Goal: Task Accomplishment & Management: Use online tool/utility

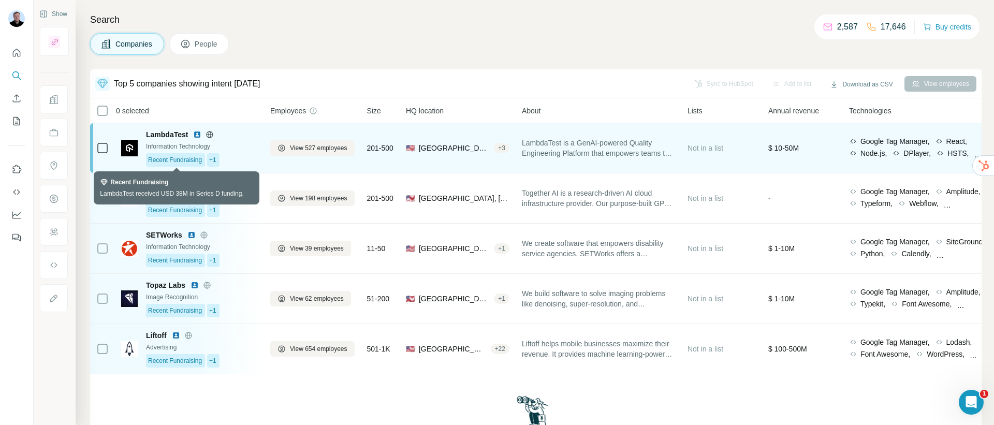
click at [168, 161] on span "Recent Fundraising" at bounding box center [175, 159] width 54 height 9
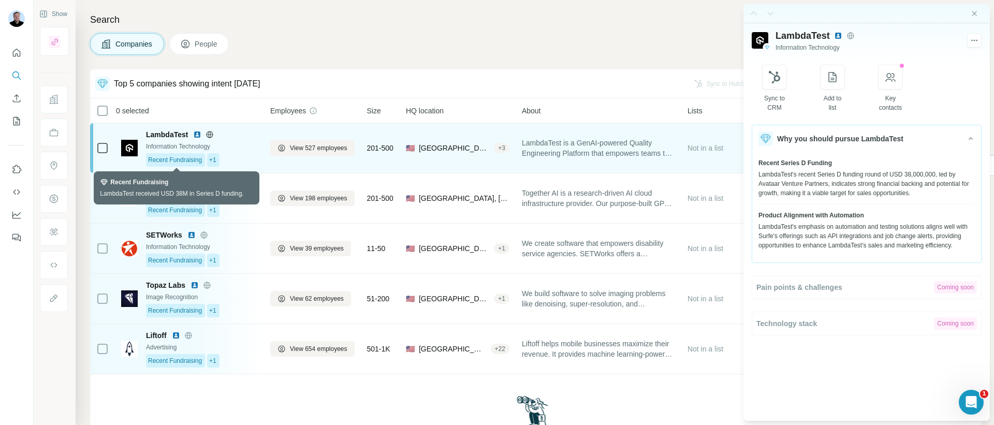
click at [168, 161] on span "Recent Fundraising" at bounding box center [175, 159] width 54 height 9
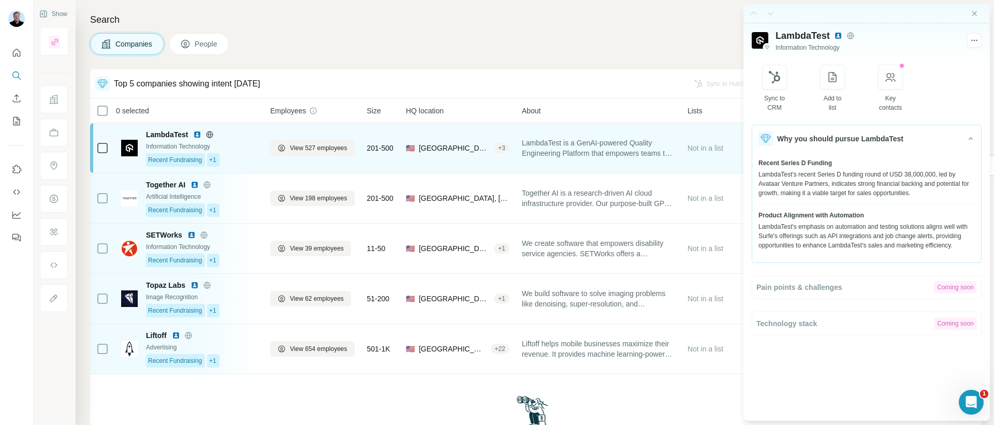
click at [114, 146] on td at bounding box center [102, 148] width 25 height 50
click at [321, 152] on span "View 527 employees" at bounding box center [318, 147] width 57 height 9
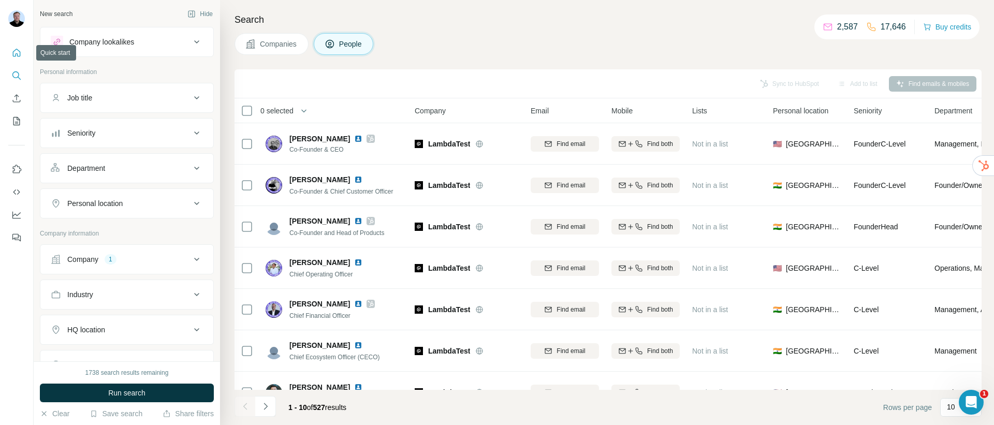
click at [18, 52] on icon "Quick start" at bounding box center [16, 53] width 10 height 10
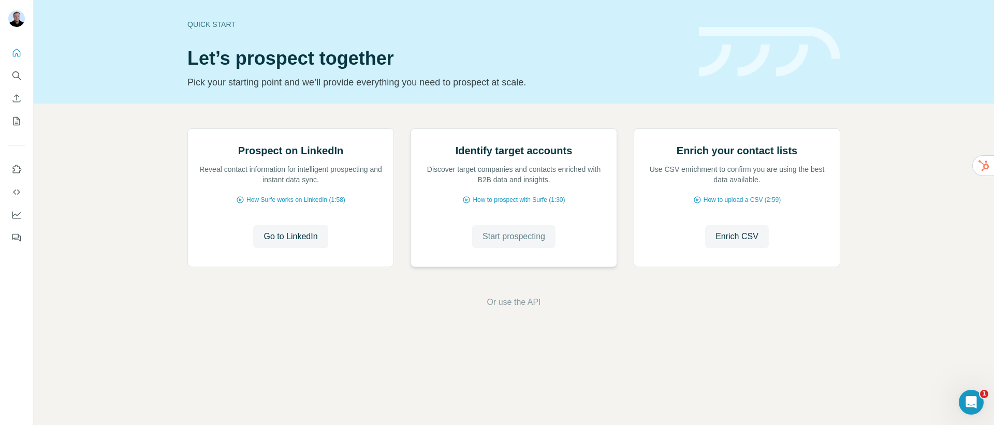
click at [504, 243] on span "Start prospecting" at bounding box center [514, 236] width 63 height 12
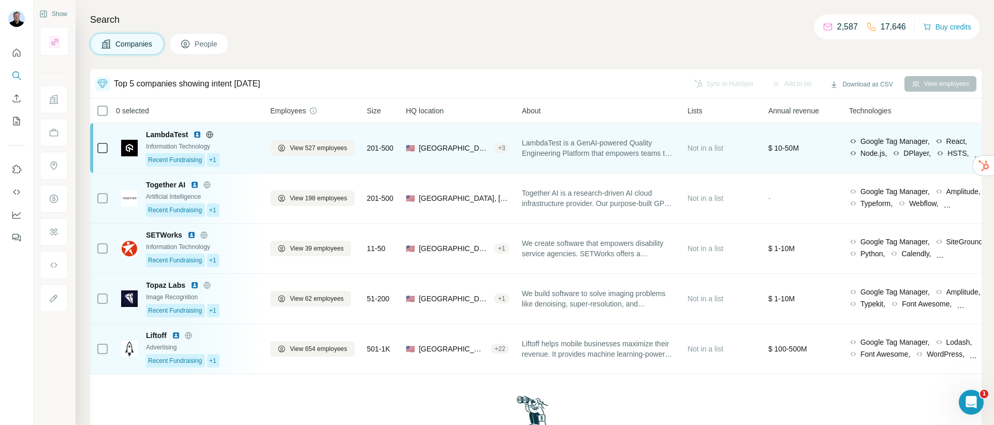
click at [199, 136] on img at bounding box center [197, 135] width 8 height 8
click at [327, 146] on span "View 527 employees" at bounding box center [318, 147] width 57 height 9
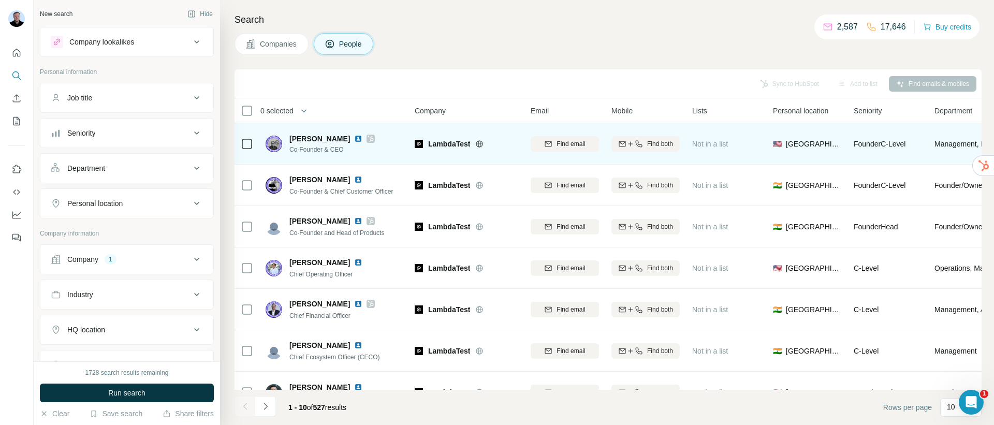
click at [127, 264] on div "Company 1" at bounding box center [121, 259] width 140 height 10
click at [125, 265] on button "Company 1" at bounding box center [126, 261] width 173 height 29
click at [124, 265] on button "Company 1" at bounding box center [126, 259] width 173 height 25
click at [124, 265] on button "Company 1" at bounding box center [126, 261] width 173 height 29
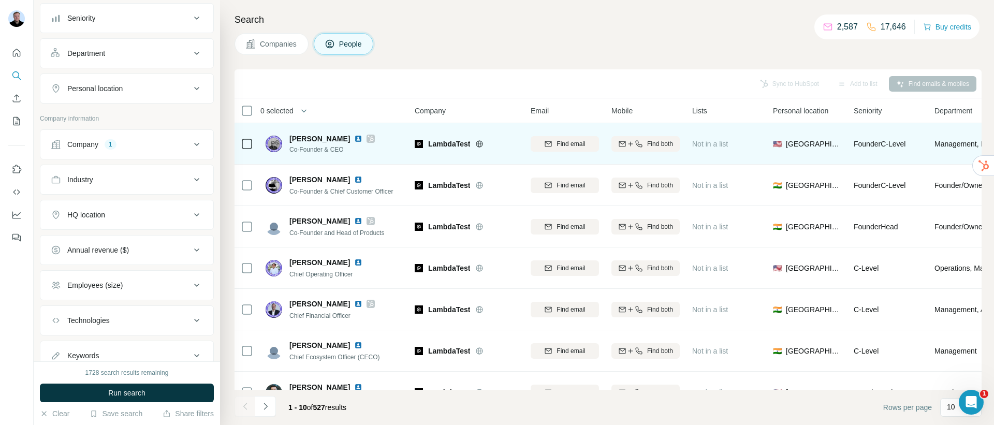
scroll to position [153, 0]
click at [112, 412] on button "Save search" at bounding box center [116, 414] width 53 height 10
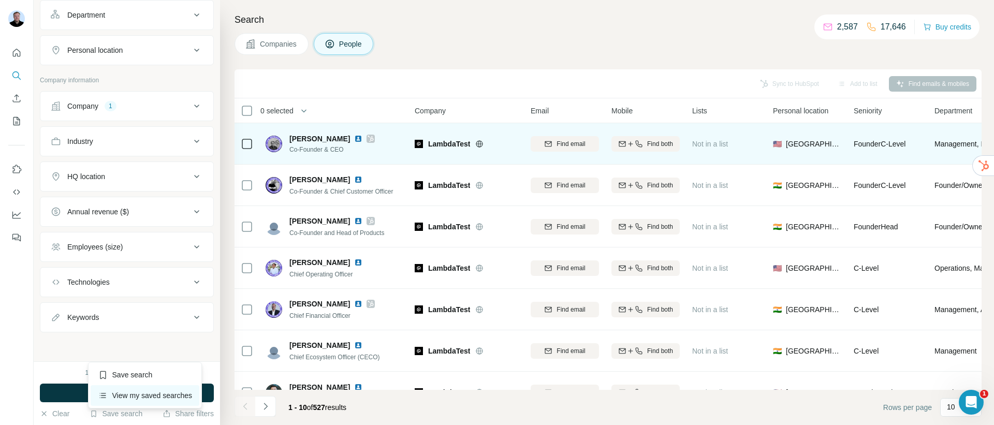
click at [121, 395] on div "View my saved searches" at bounding box center [145, 395] width 109 height 21
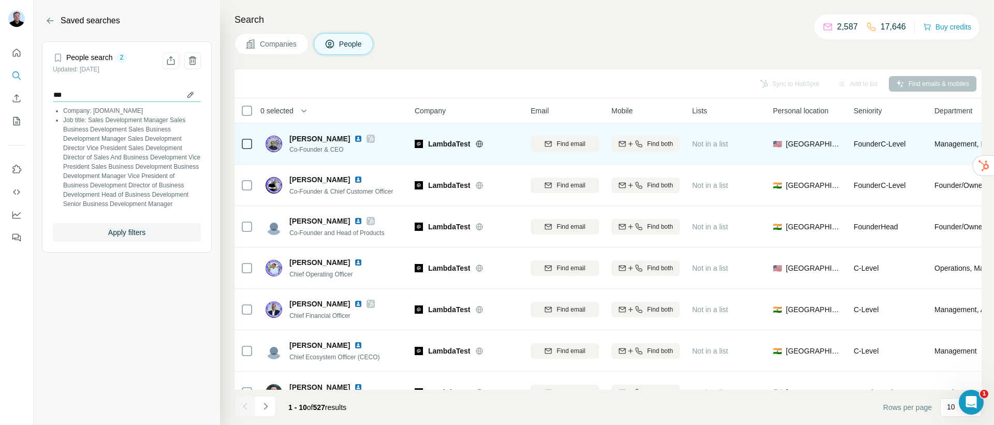
click at [194, 97] on input "***" at bounding box center [127, 95] width 148 height 15
click at [190, 96] on input "***" at bounding box center [127, 95] width 148 height 15
click at [253, 24] on h4 "Search" at bounding box center [608, 19] width 747 height 15
drag, startPoint x: 100, startPoint y: 57, endPoint x: 124, endPoint y: 63, distance: 24.4
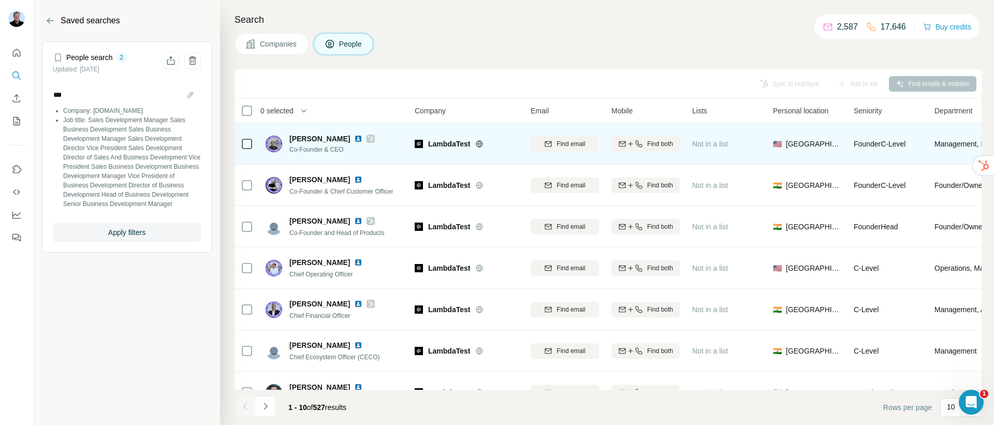
click at [100, 57] on h4 "People search" at bounding box center [89, 57] width 47 height 10
click at [92, 107] on li "Company: [DOMAIN_NAME]" at bounding box center [132, 110] width 138 height 9
click at [91, 108] on li "Company: [DOMAIN_NAME]" at bounding box center [132, 110] width 138 height 9
click at [92, 111] on li "Company: [DOMAIN_NAME]" at bounding box center [132, 110] width 138 height 9
click at [126, 238] on span "Apply filters" at bounding box center [126, 232] width 37 height 10
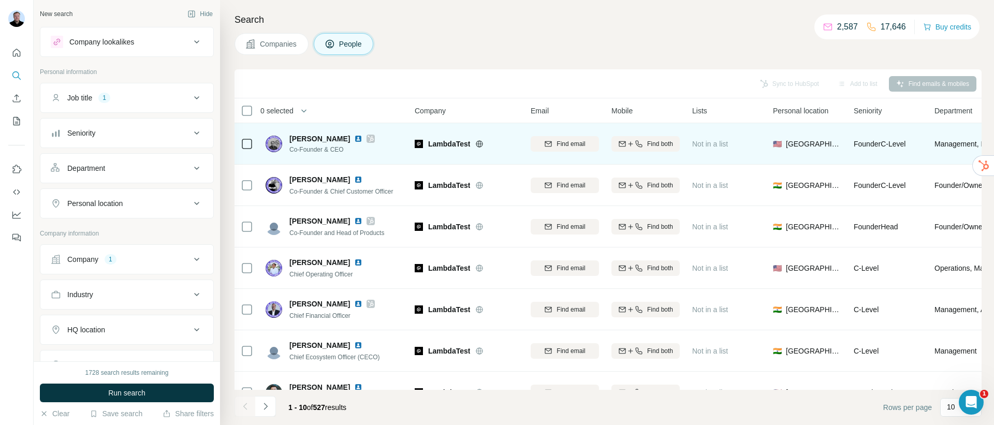
click at [148, 276] on ul "Company 1 Industry HQ location Annual revenue ($) Employees (size) Technologies…" at bounding box center [127, 364] width 174 height 241
click at [149, 266] on button "Company 1" at bounding box center [126, 259] width 173 height 25
click at [140, 328] on icon "button" at bounding box center [136, 327] width 8 height 8
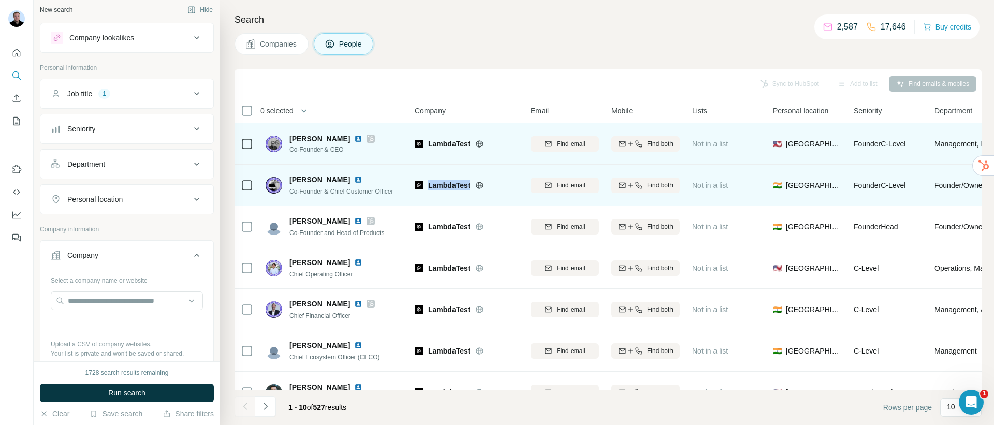
drag, startPoint x: 474, startPoint y: 186, endPoint x: 429, endPoint y: 186, distance: 45.1
click at [429, 186] on div "LambdaTest" at bounding box center [473, 185] width 90 height 10
copy div "LambdaTest"
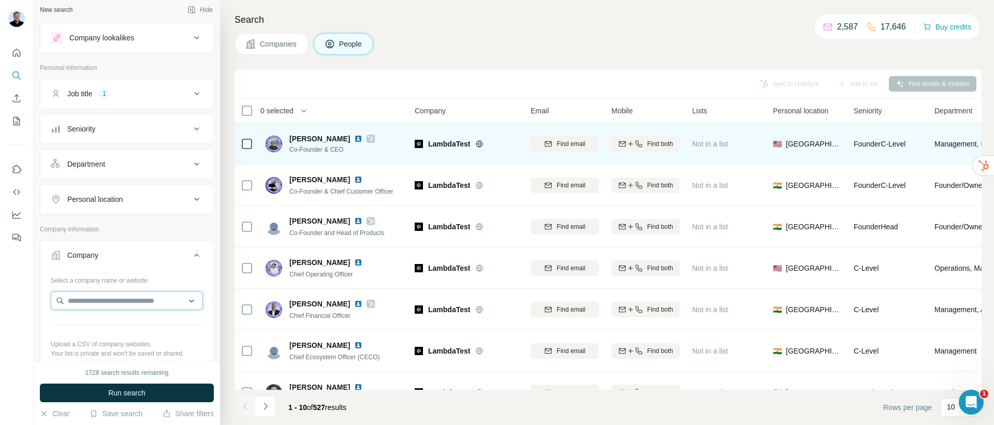
click at [109, 303] on input "text" at bounding box center [127, 301] width 152 height 19
click at [128, 417] on button "Save search" at bounding box center [116, 414] width 53 height 10
click at [139, 378] on div "Save search" at bounding box center [145, 375] width 109 height 21
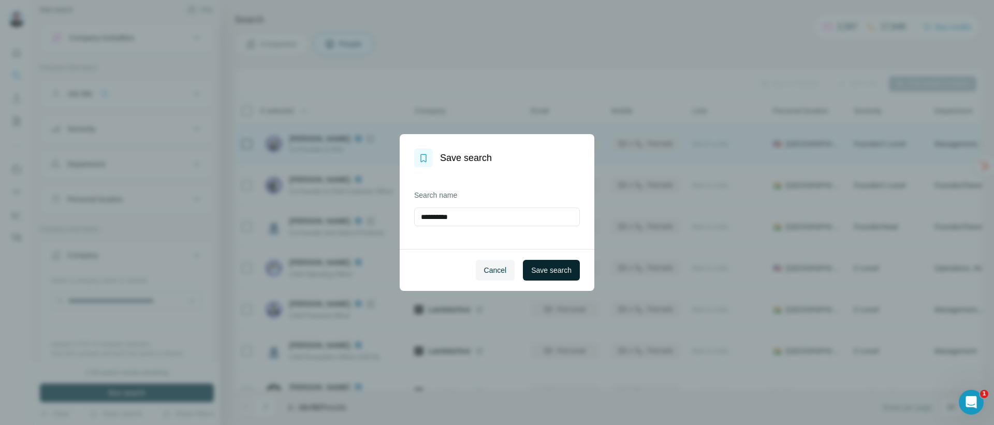
click at [545, 268] on span "Save search" at bounding box center [551, 270] width 40 height 10
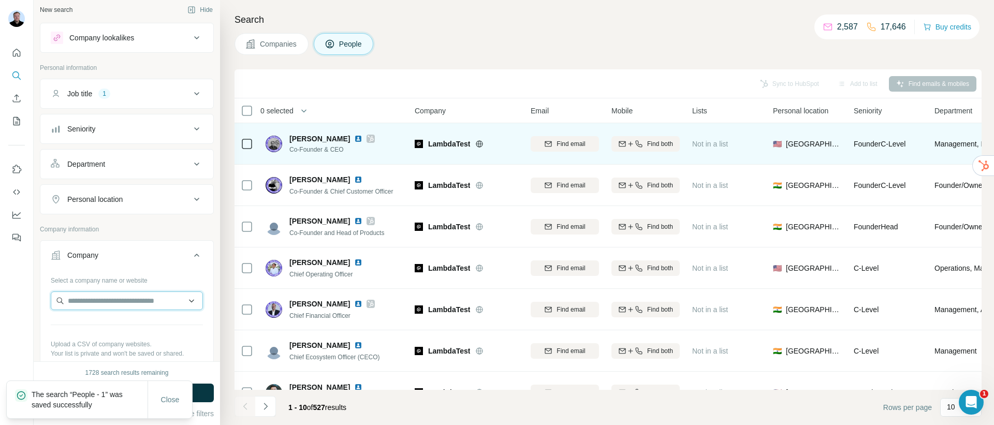
click at [127, 298] on input "text" at bounding box center [127, 301] width 152 height 19
paste input "**********"
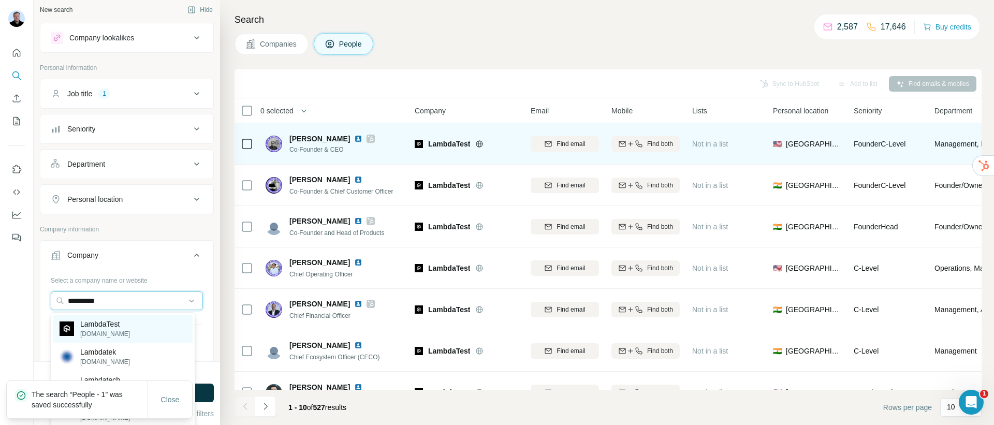
type input "**********"
click at [126, 324] on p "LambdaTest" at bounding box center [105, 324] width 50 height 10
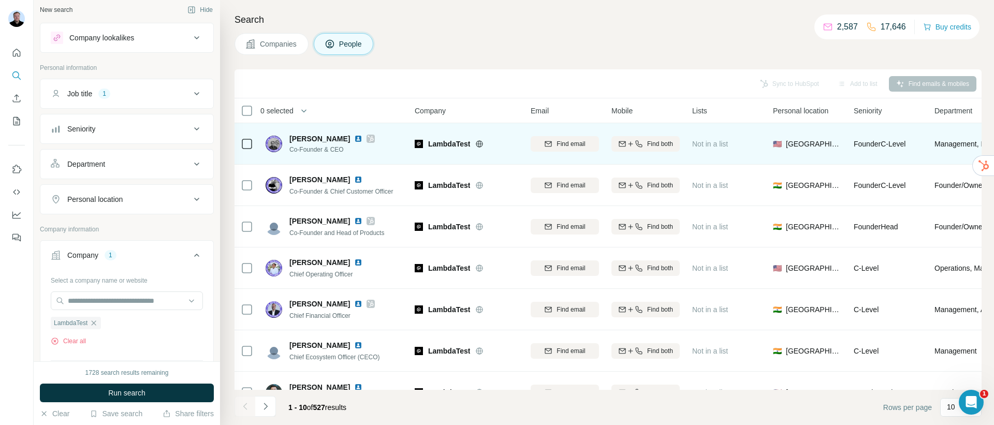
scroll to position [6, 0]
click at [148, 390] on button "Run search" at bounding box center [127, 393] width 174 height 19
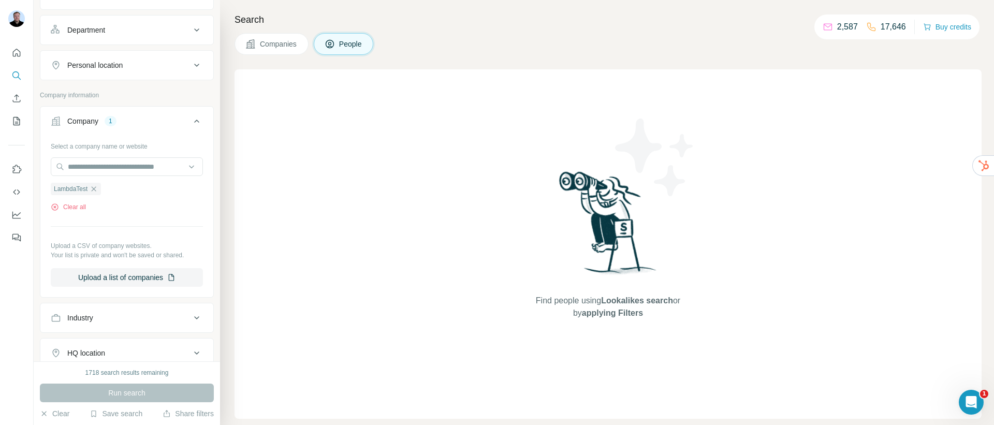
scroll to position [0, 0]
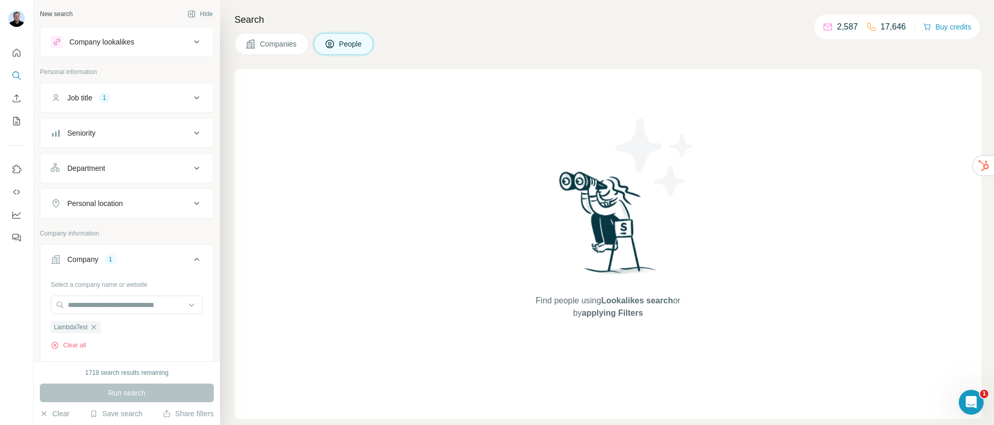
click at [139, 105] on button "Job title 1" at bounding box center [126, 97] width 173 height 25
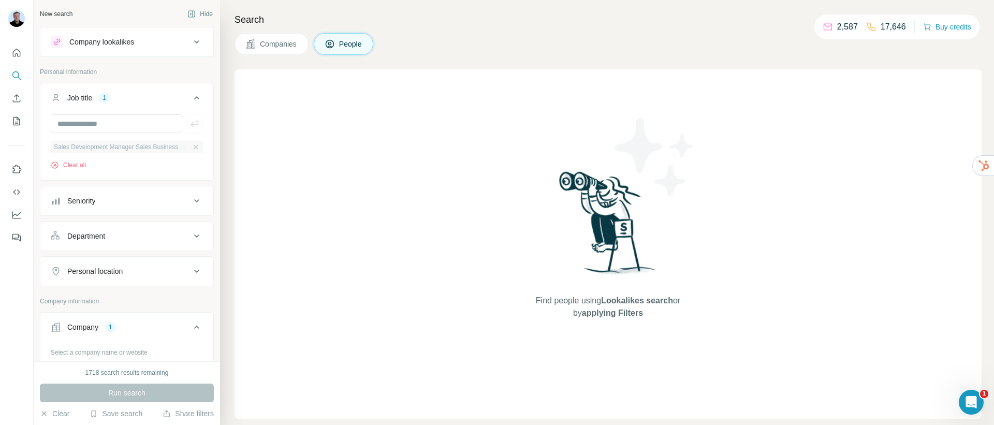
click at [143, 148] on span "Sales Development Manager Sales Business Development Sales Business Development…" at bounding box center [122, 146] width 136 height 9
click at [192, 147] on icon "button" at bounding box center [196, 147] width 8 height 8
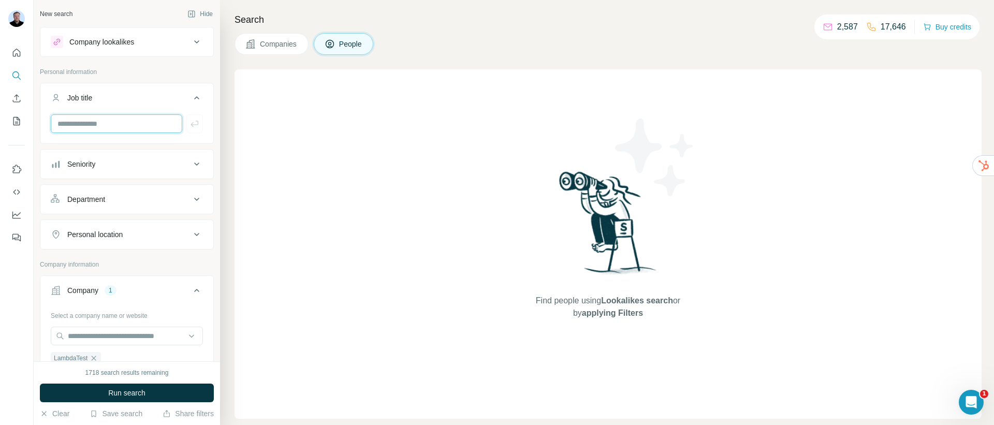
click at [121, 127] on input "text" at bounding box center [117, 123] width 132 height 19
type input "**********"
click at [119, 392] on span "Run search" at bounding box center [126, 393] width 37 height 10
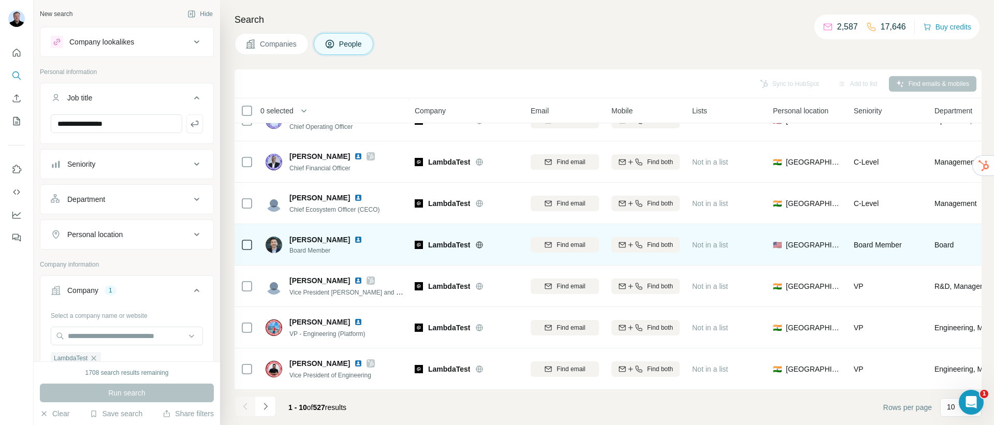
scroll to position [153, 0]
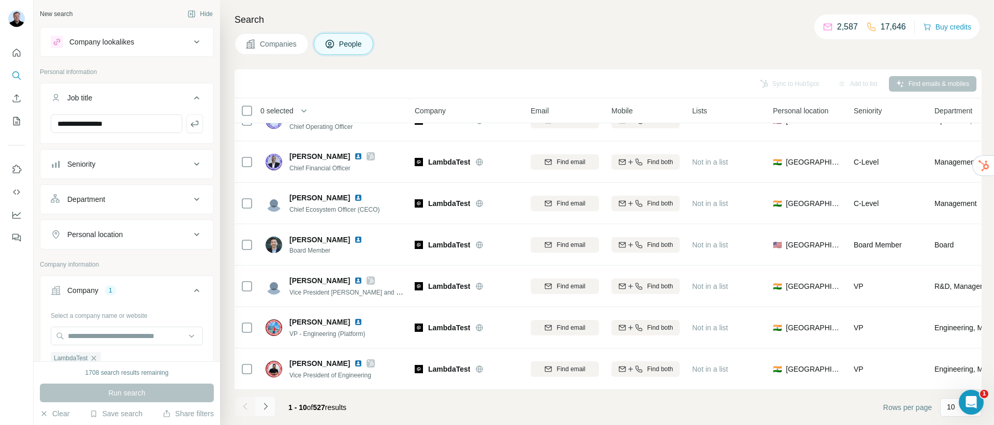
click at [263, 409] on icon "Navigate to next page" at bounding box center [265, 406] width 10 height 10
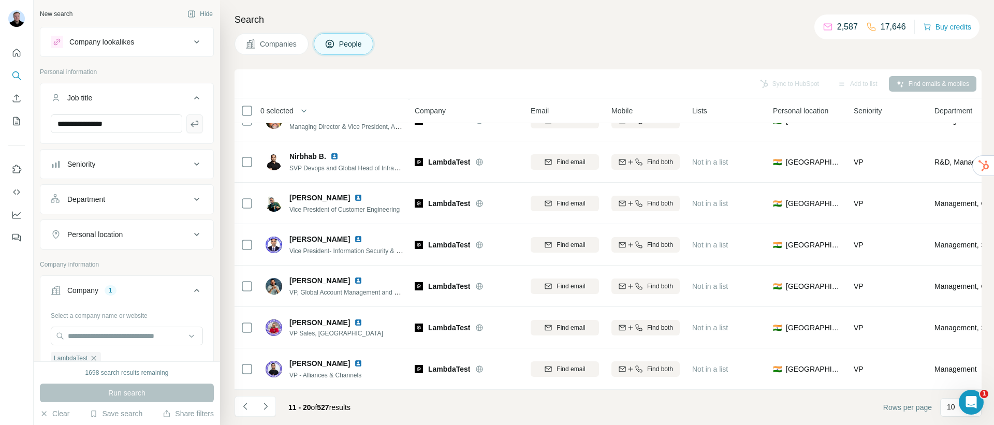
click at [190, 122] on icon "button" at bounding box center [195, 124] width 10 height 10
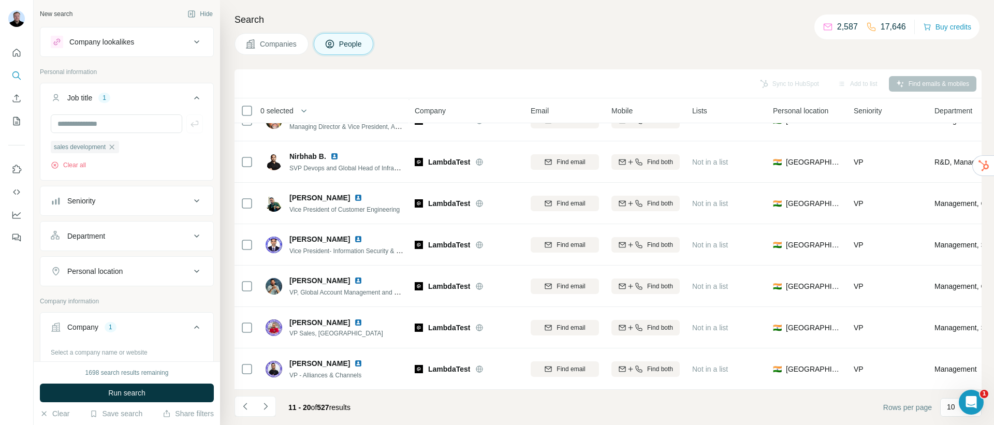
click at [125, 388] on span "Run search" at bounding box center [126, 393] width 37 height 10
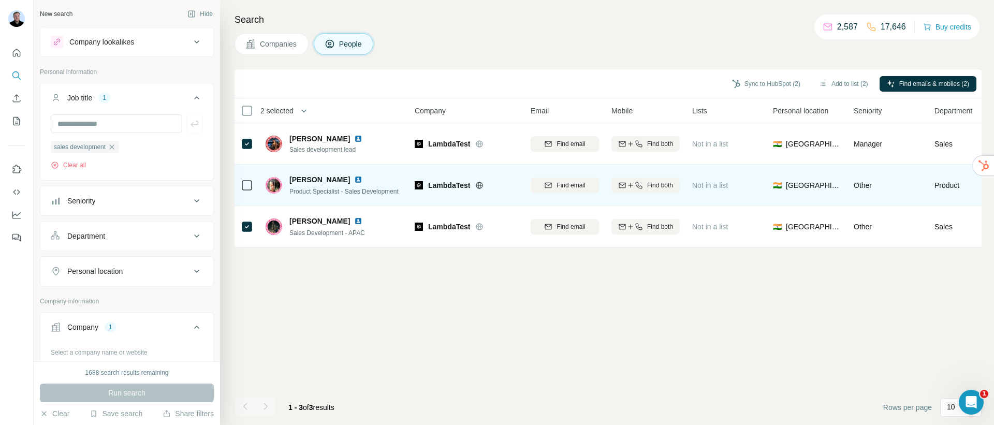
click at [252, 178] on div at bounding box center [247, 185] width 12 height 28
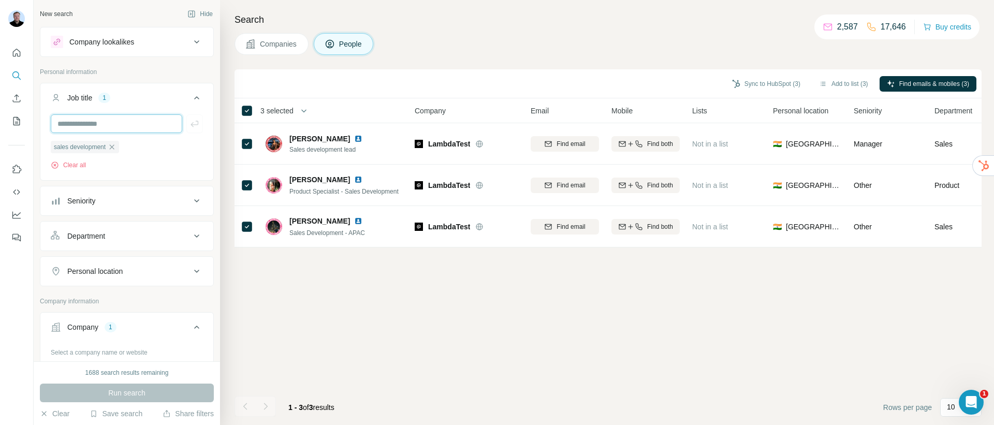
click at [152, 130] on input "text" at bounding box center [117, 123] width 132 height 19
type input "*******"
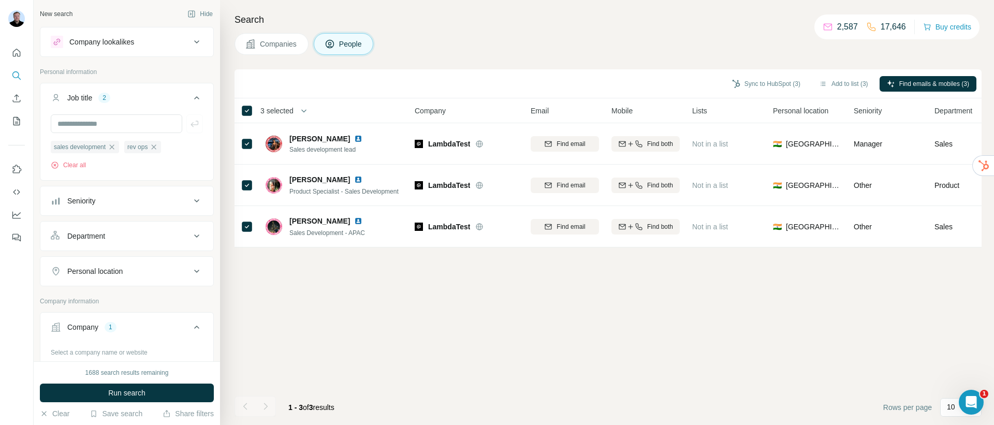
click at [151, 401] on button "Run search" at bounding box center [127, 393] width 174 height 19
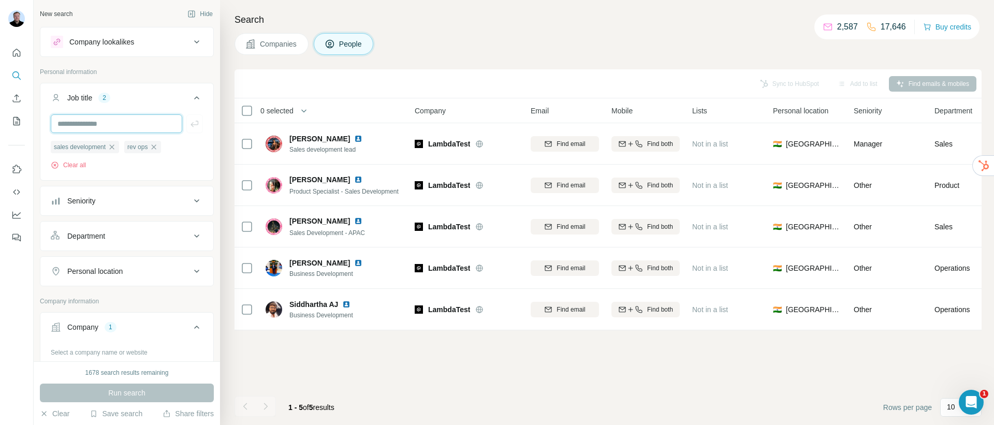
click at [124, 122] on input "text" at bounding box center [117, 123] width 132 height 19
type input "********"
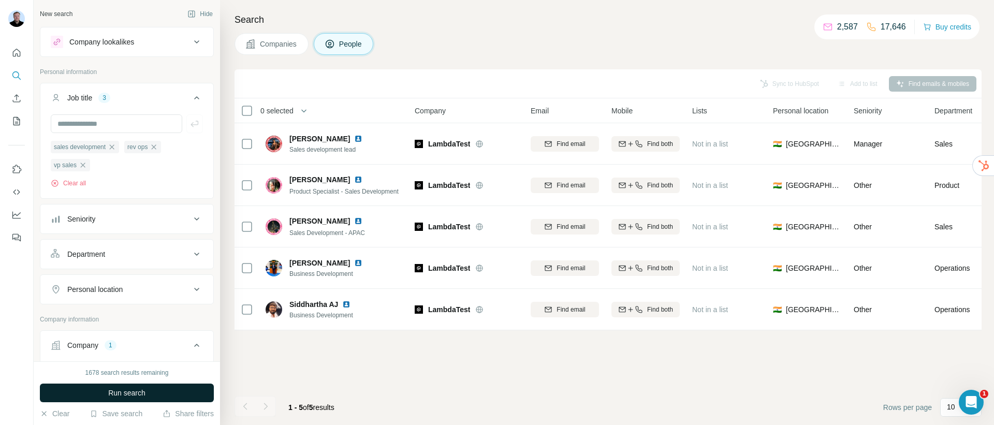
click at [117, 390] on span "Run search" at bounding box center [126, 393] width 37 height 10
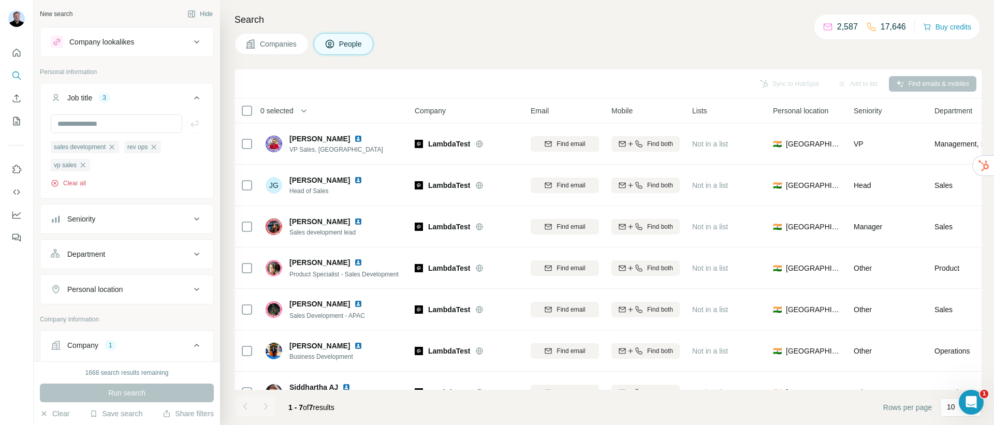
click at [72, 186] on button "Clear all" at bounding box center [68, 183] width 35 height 9
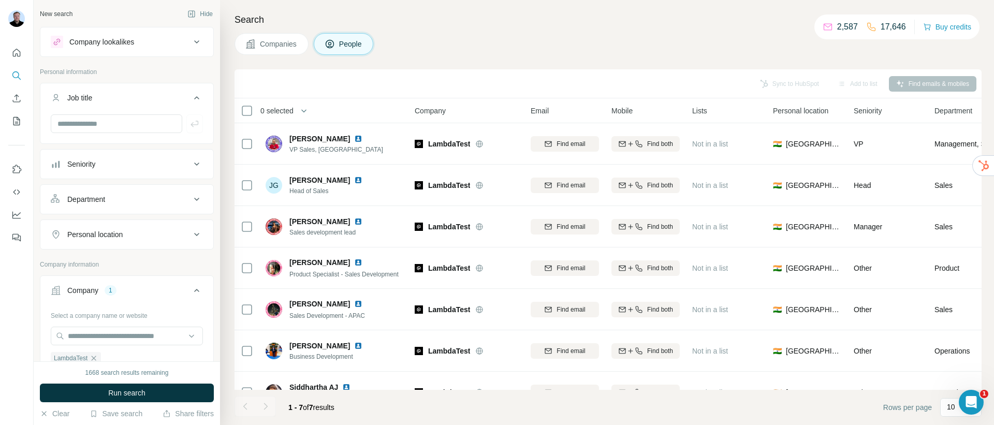
click at [120, 195] on div "Department" at bounding box center [121, 199] width 140 height 10
click at [120, 230] on input at bounding box center [121, 225] width 128 height 11
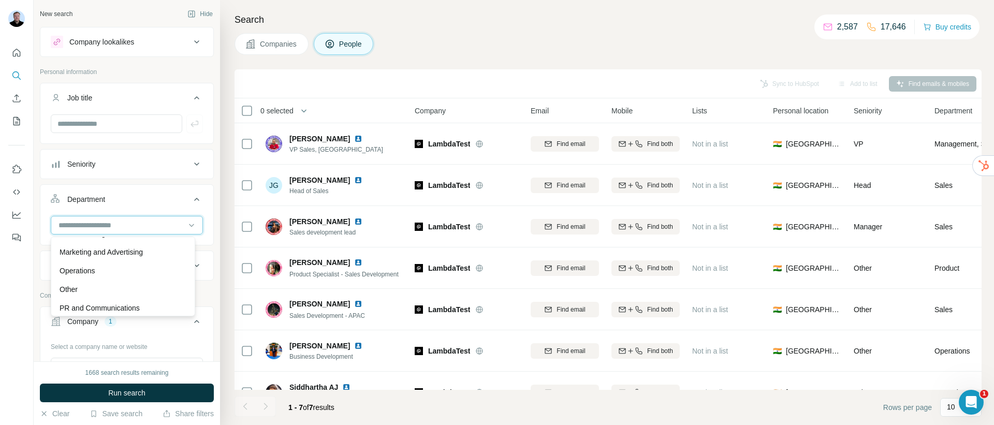
scroll to position [366, 0]
click at [109, 274] on div "Sales" at bounding box center [123, 274] width 127 height 10
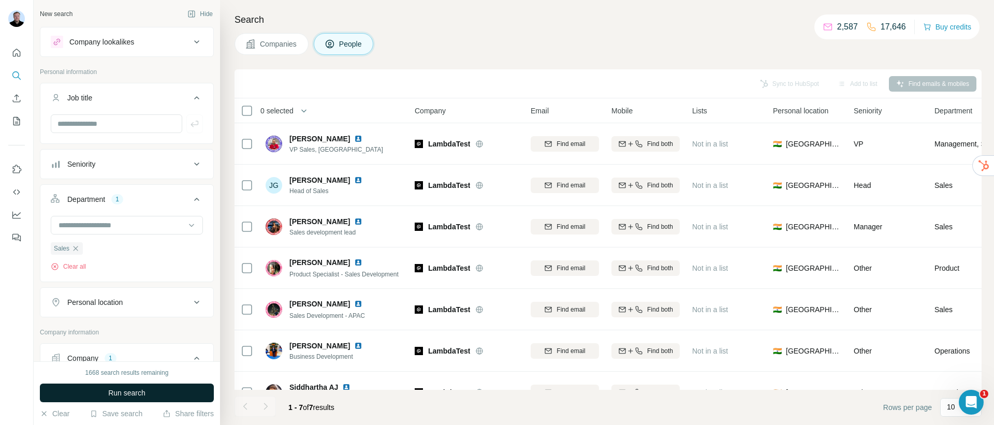
click at [143, 395] on span "Run search" at bounding box center [126, 393] width 37 height 10
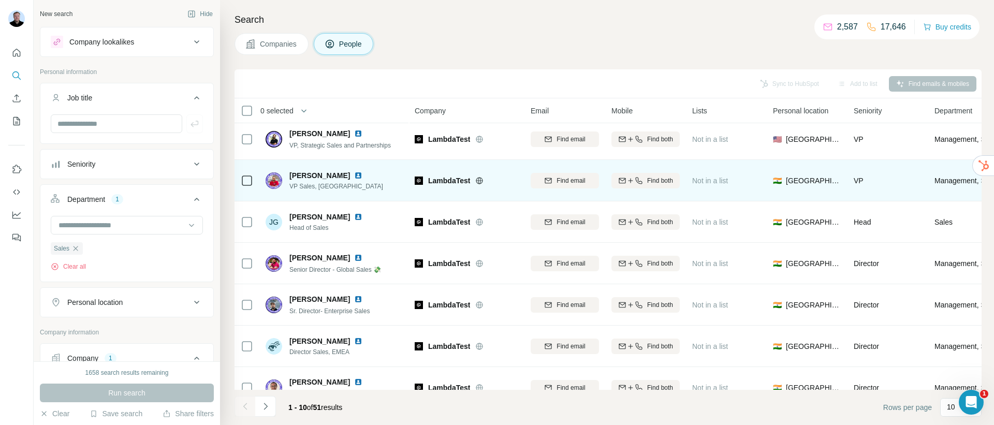
scroll to position [13, 0]
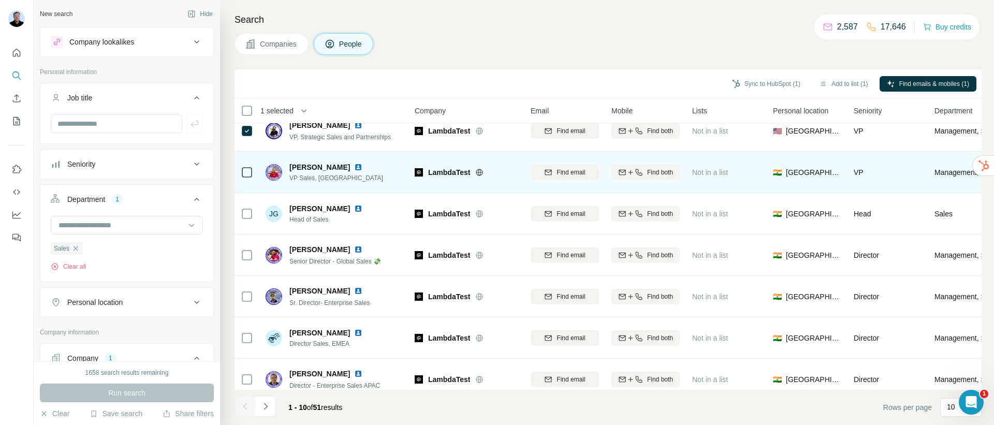
click at [249, 177] on div at bounding box center [247, 172] width 12 height 12
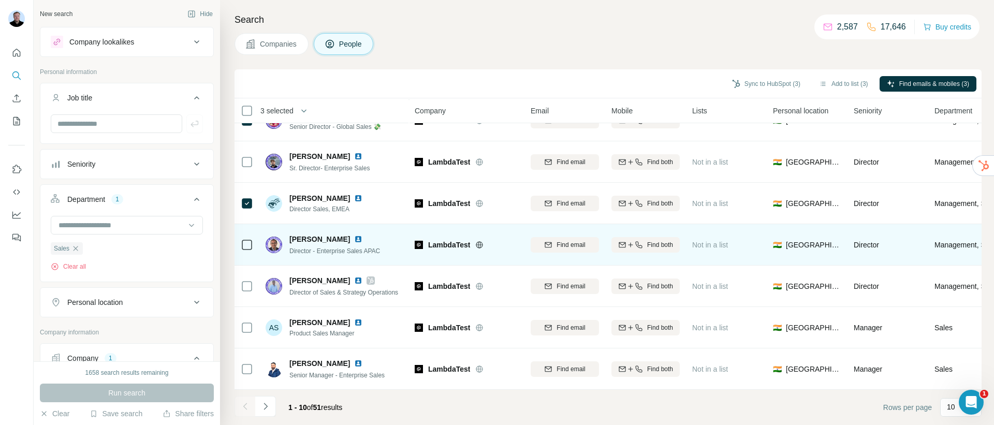
scroll to position [153, 0]
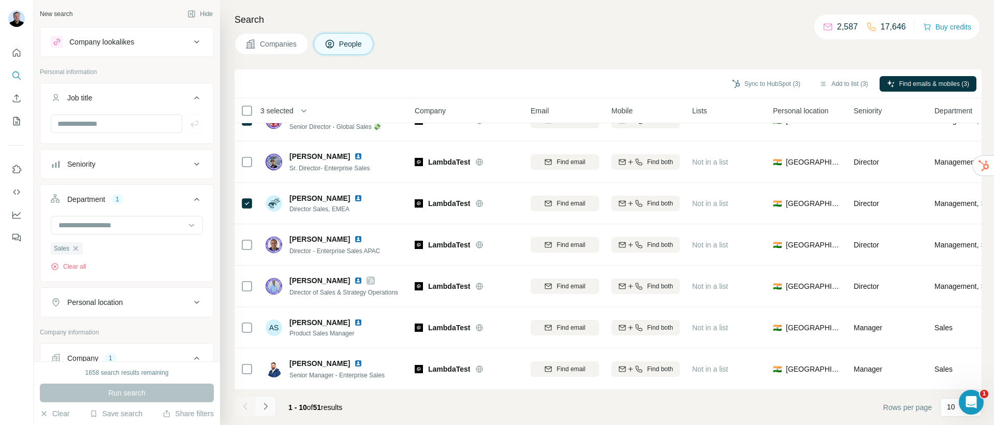
click at [271, 406] on button "Navigate to next page" at bounding box center [265, 406] width 21 height 21
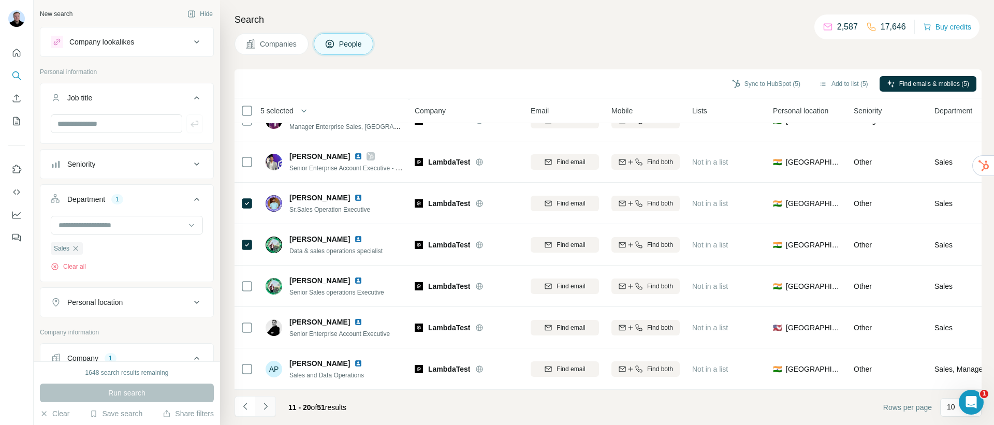
click at [270, 406] on button "Navigate to next page" at bounding box center [265, 406] width 21 height 21
click at [274, 411] on button "Navigate to next page" at bounding box center [265, 406] width 21 height 21
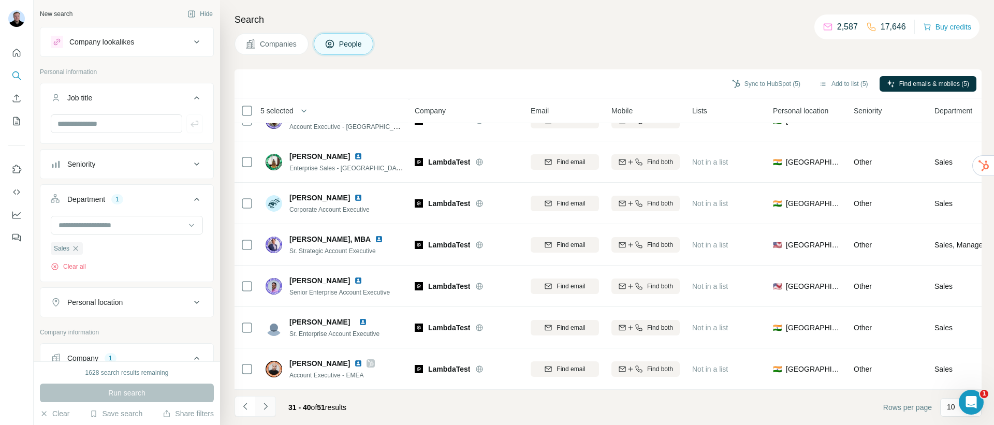
click at [267, 411] on icon "Navigate to next page" at bounding box center [265, 406] width 10 height 10
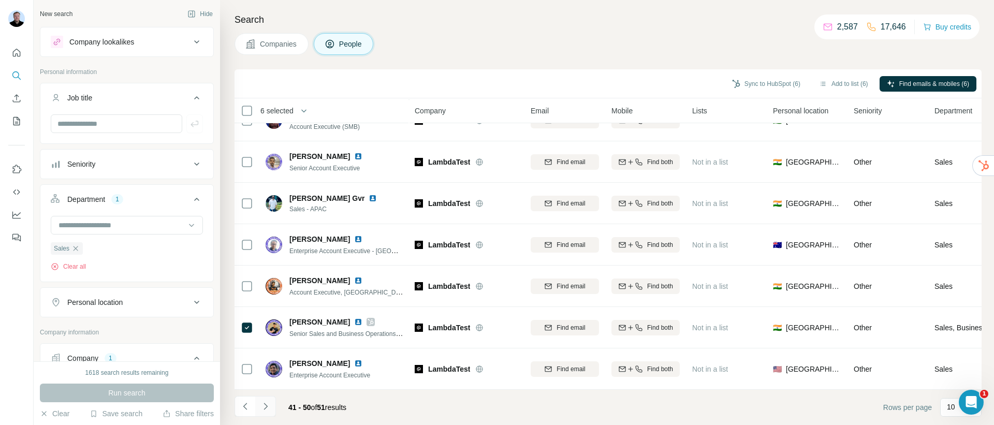
click at [267, 411] on icon "Navigate to next page" at bounding box center [265, 406] width 10 height 10
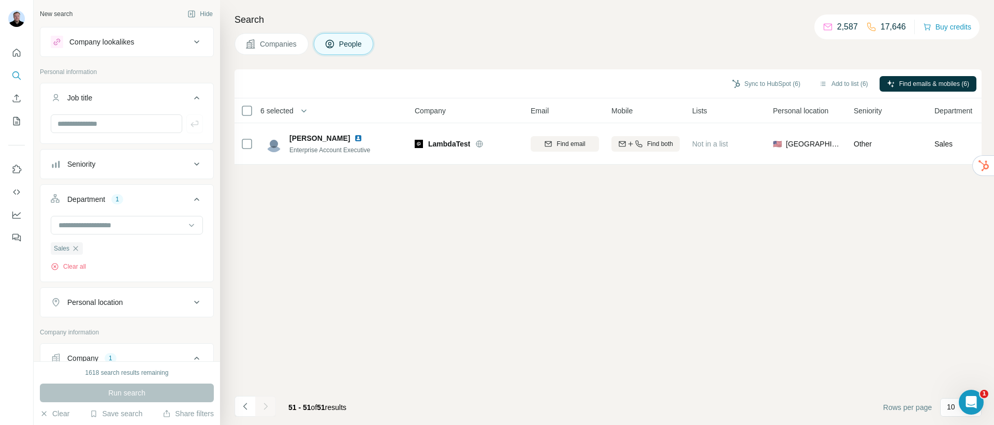
scroll to position [0, 0]
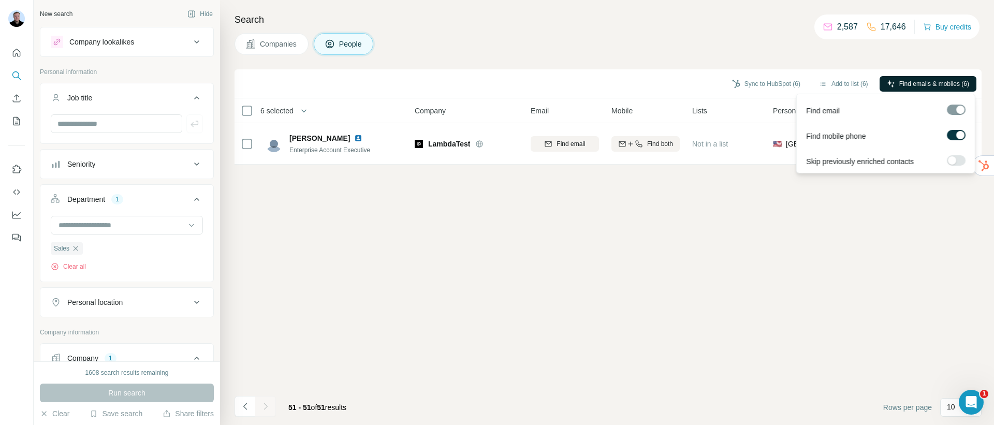
click at [900, 82] on span "Find emails & mobiles (6)" at bounding box center [935, 83] width 70 height 9
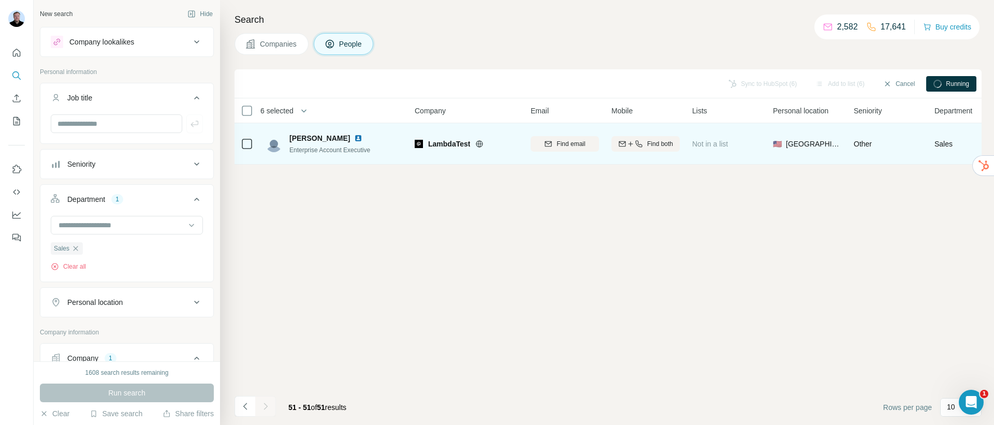
click at [354, 139] on img at bounding box center [358, 138] width 8 height 8
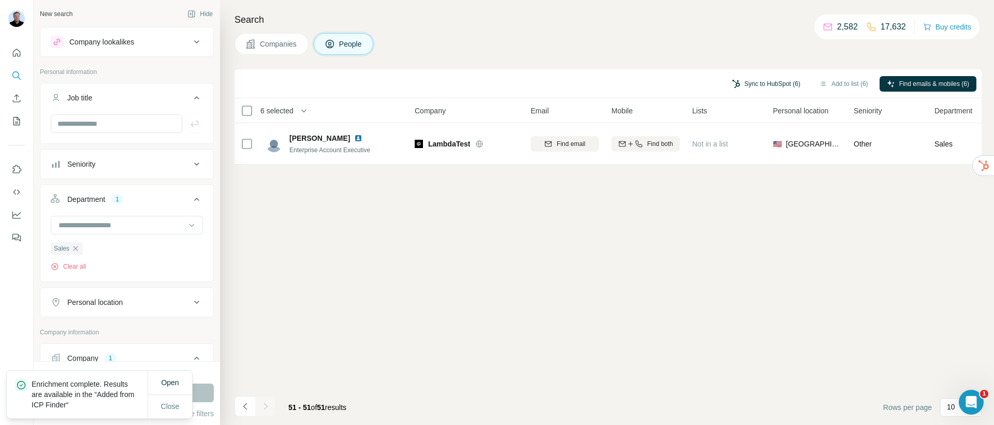
click at [748, 84] on button "Sync to HubSpot (6)" at bounding box center [766, 84] width 83 height 16
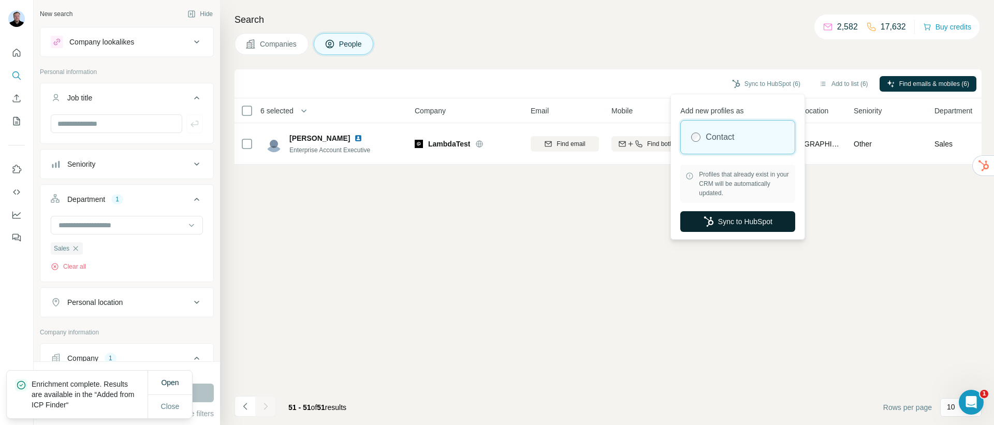
click at [742, 223] on button "Sync to HubSpot" at bounding box center [737, 221] width 115 height 21
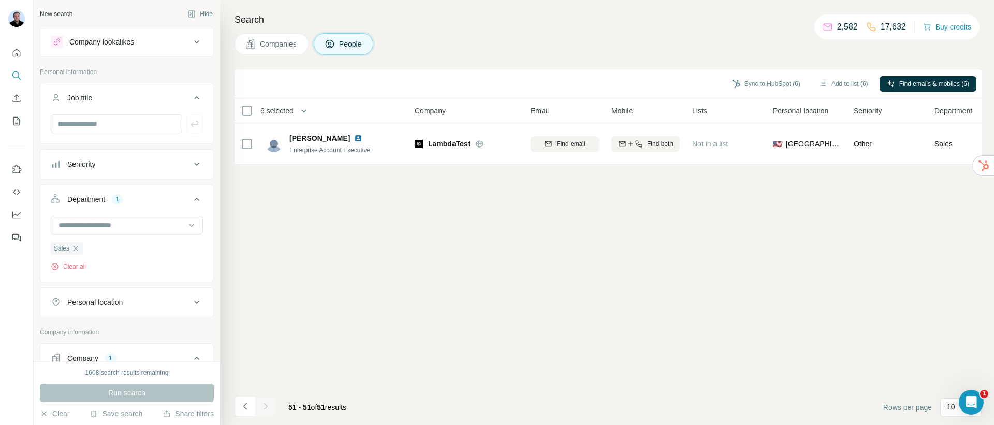
click at [9, 51] on button "Quick start" at bounding box center [16, 53] width 17 height 19
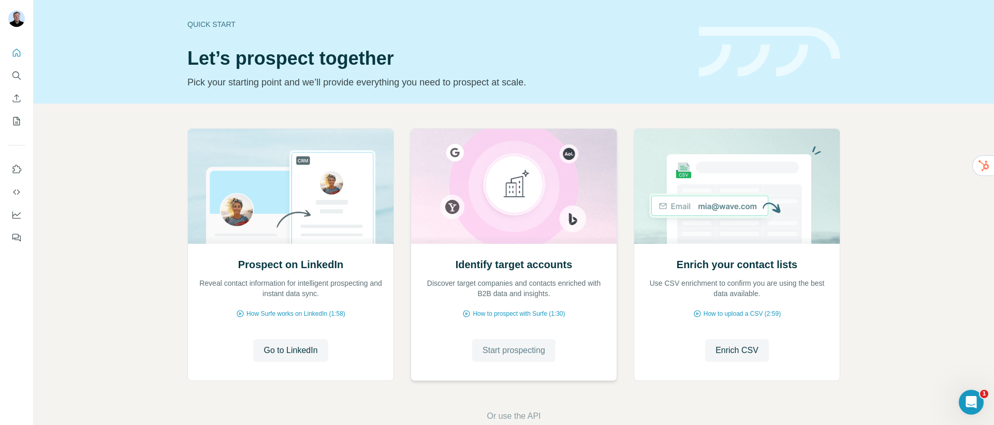
click at [505, 358] on button "Start prospecting" at bounding box center [513, 350] width 83 height 23
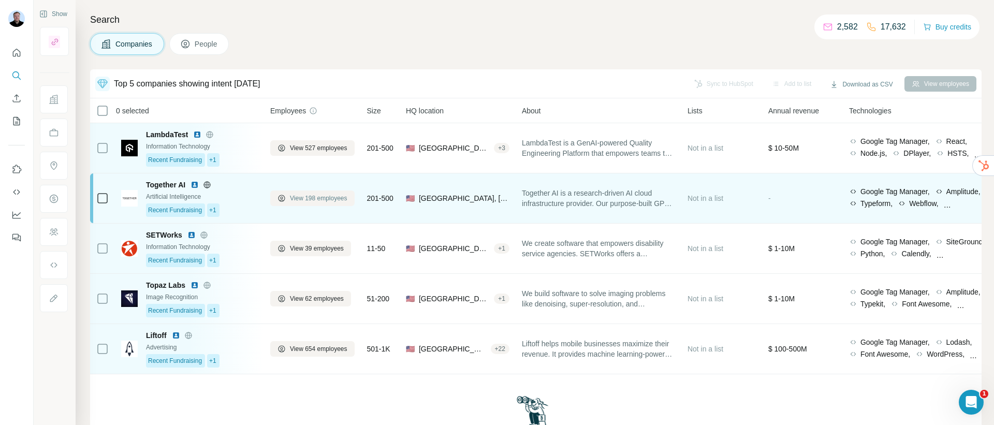
click at [305, 202] on span "View 198 employees" at bounding box center [318, 198] width 57 height 9
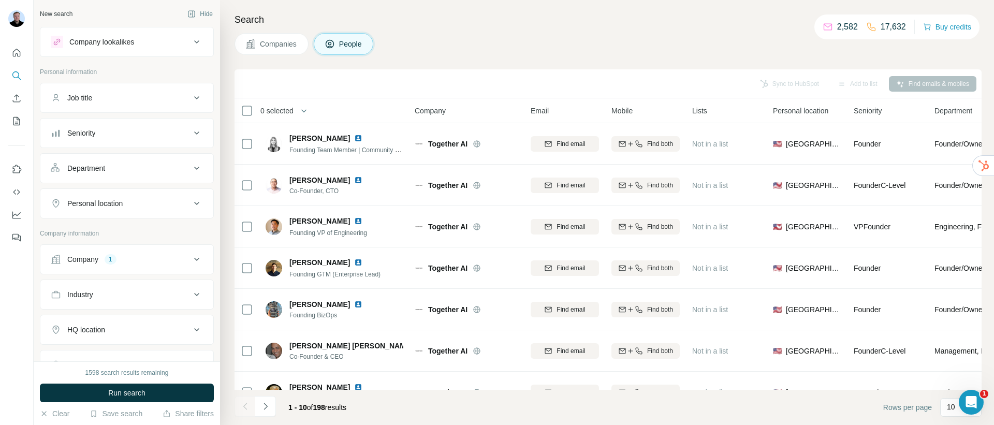
scroll to position [2, 0]
click at [111, 166] on div "Department" at bounding box center [121, 166] width 140 height 10
click at [112, 191] on input at bounding box center [121, 191] width 128 height 11
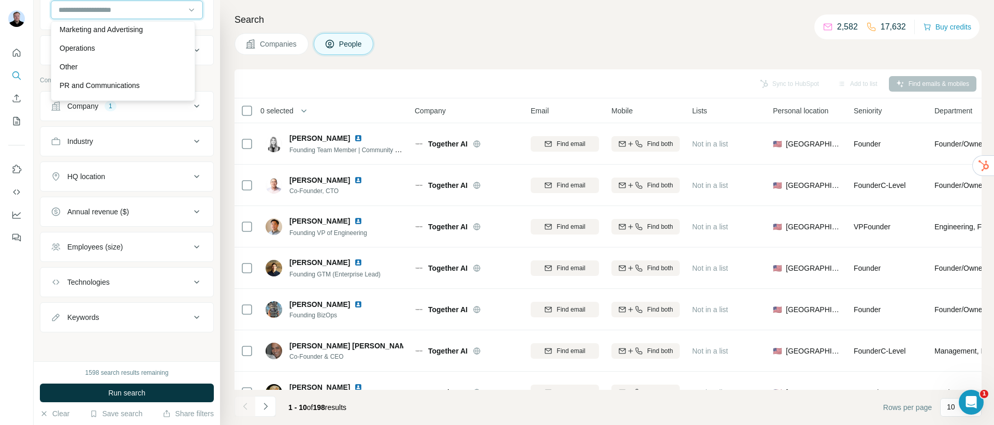
scroll to position [370, 0]
click at [114, 52] on div "Sales" at bounding box center [123, 55] width 127 height 10
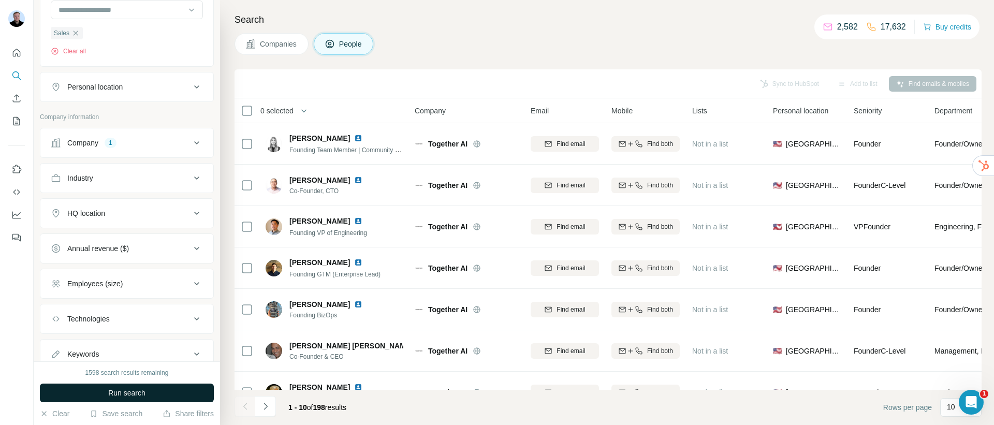
click at [137, 392] on span "Run search" at bounding box center [126, 393] width 37 height 10
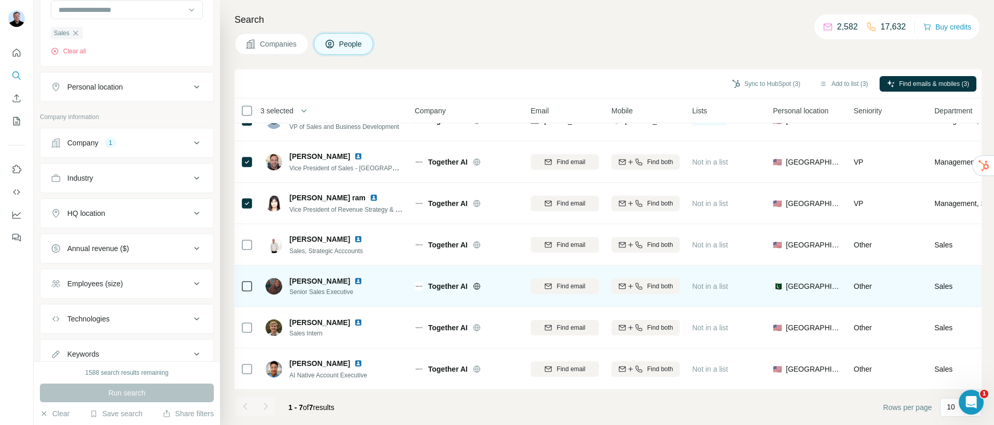
scroll to position [29, 0]
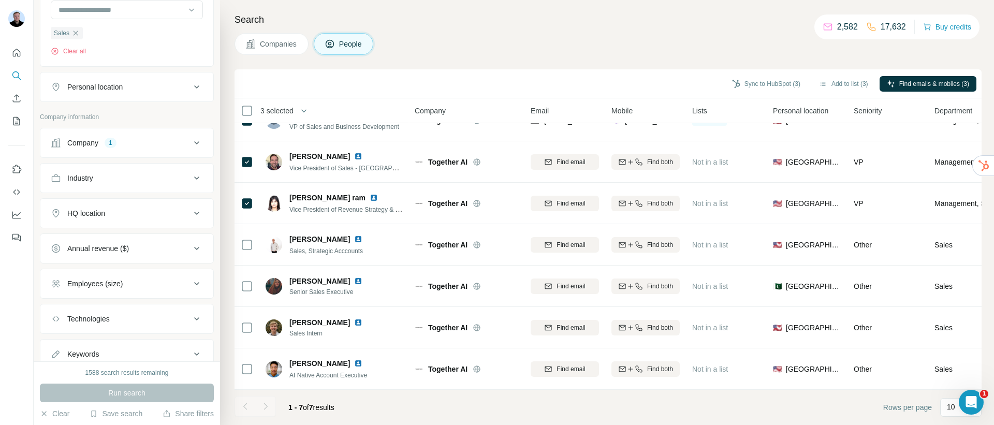
click at [266, 409] on div at bounding box center [265, 406] width 21 height 21
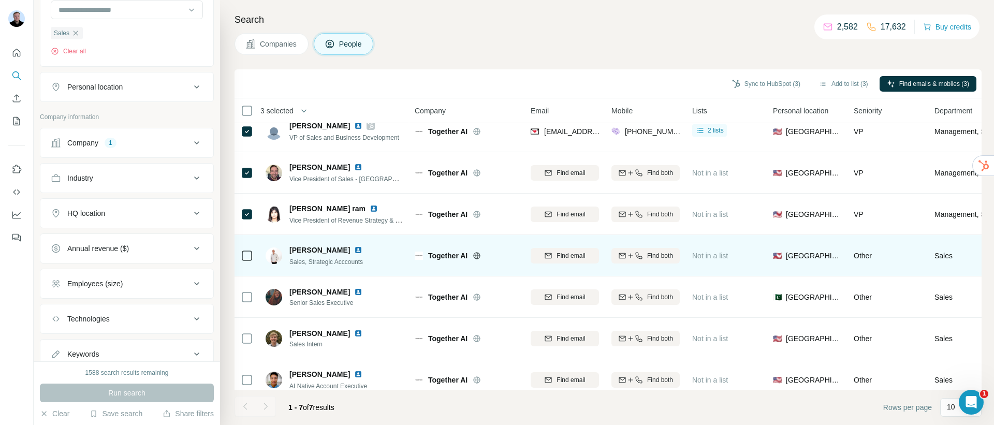
scroll to position [0, 0]
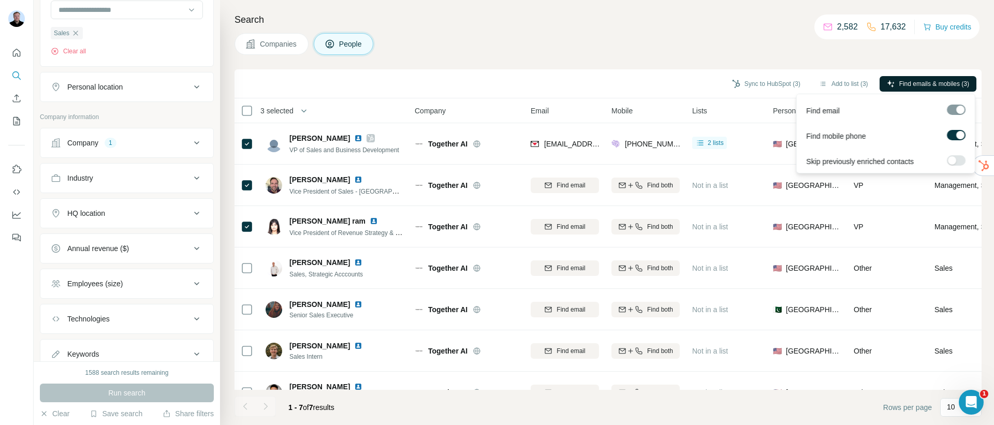
click at [929, 90] on button "Find emails & mobiles (3)" at bounding box center [928, 84] width 97 height 16
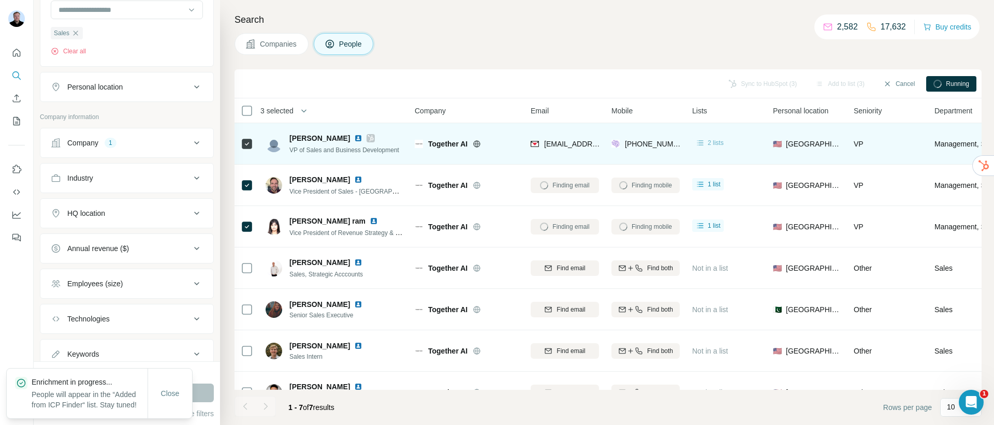
click at [714, 146] on span "2 lists" at bounding box center [716, 142] width 16 height 9
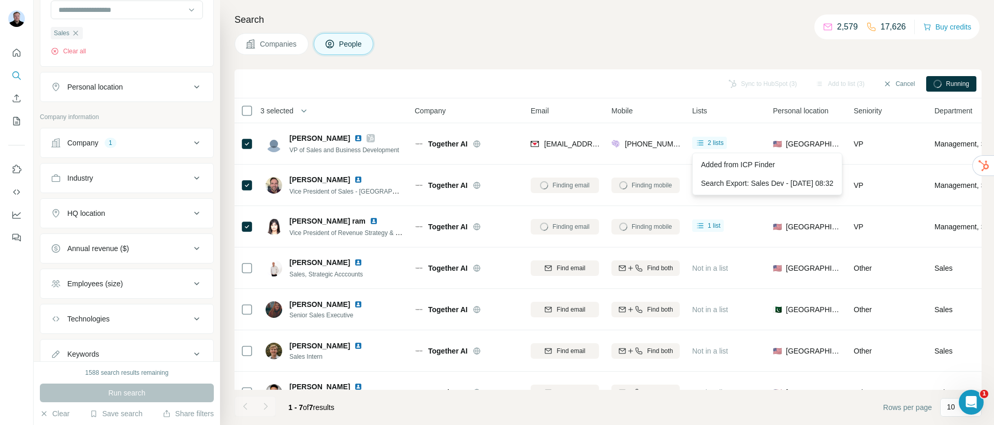
click at [717, 21] on h4 "Search" at bounding box center [608, 19] width 747 height 15
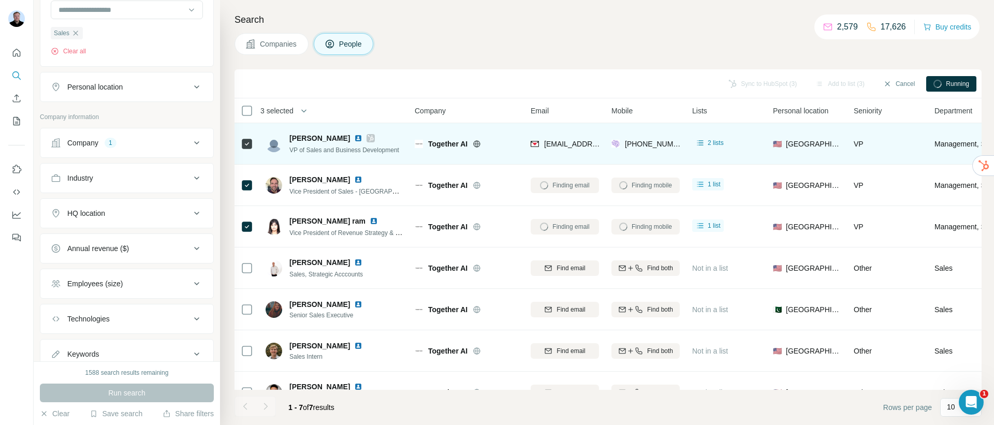
click at [354, 139] on img at bounding box center [358, 138] width 8 height 8
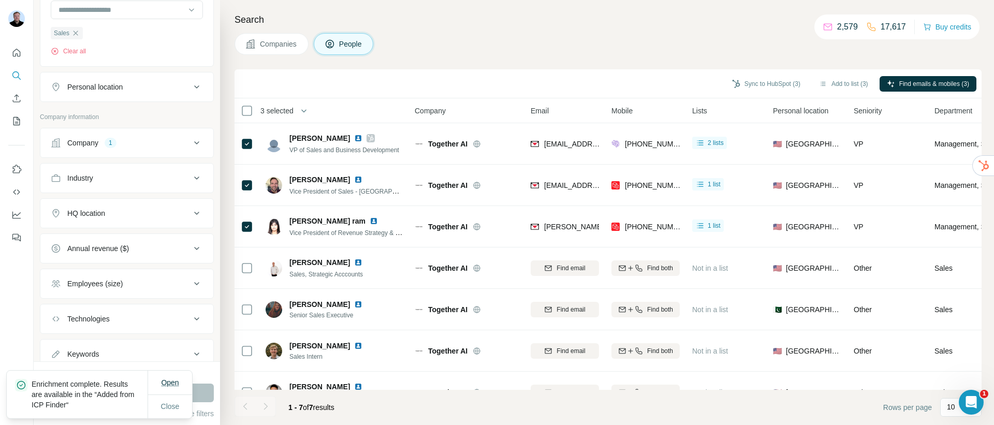
click at [166, 383] on span "Open" at bounding box center [170, 383] width 18 height 8
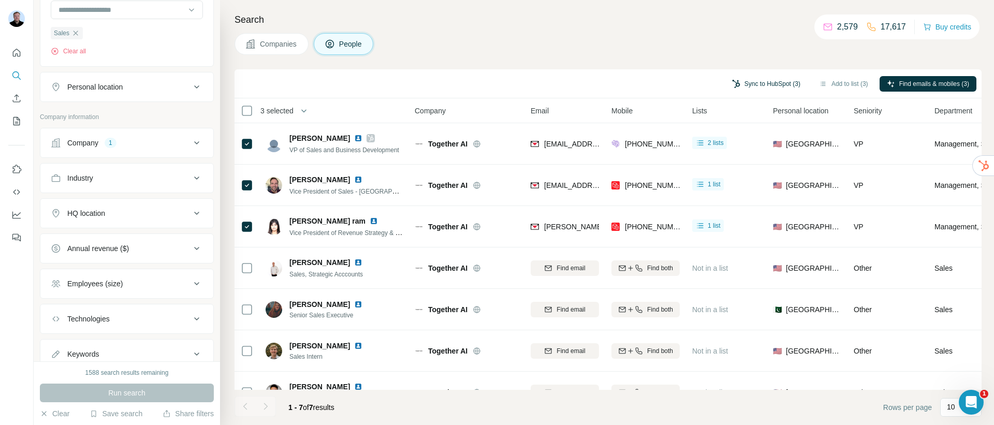
click at [767, 83] on button "Sync to HubSpot (3)" at bounding box center [766, 84] width 83 height 16
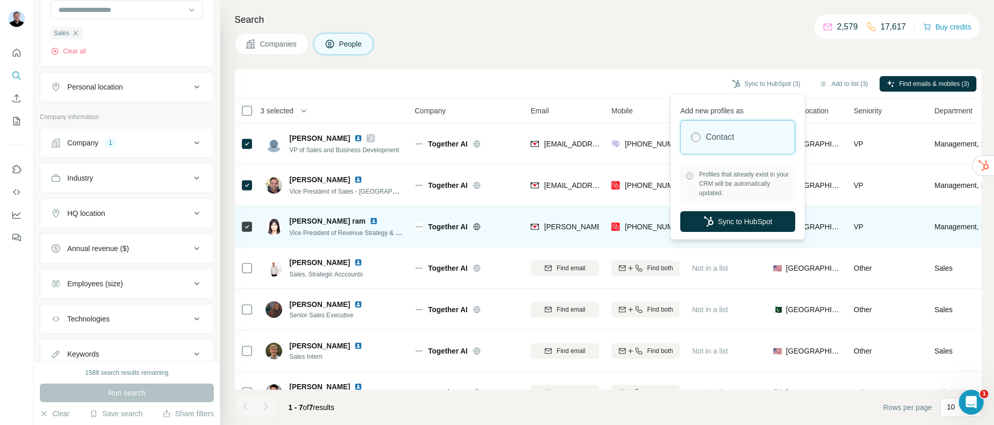
click at [744, 226] on button "Sync to HubSpot" at bounding box center [737, 221] width 115 height 21
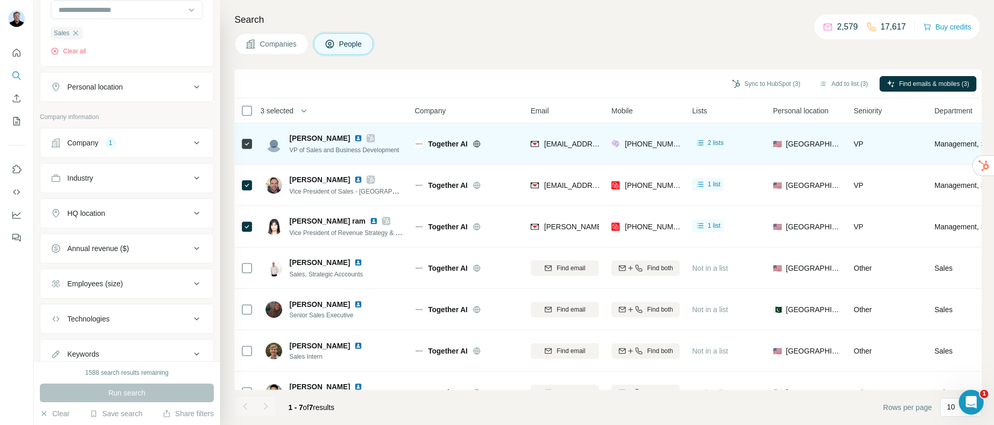
click at [354, 140] on img at bounding box center [358, 138] width 8 height 8
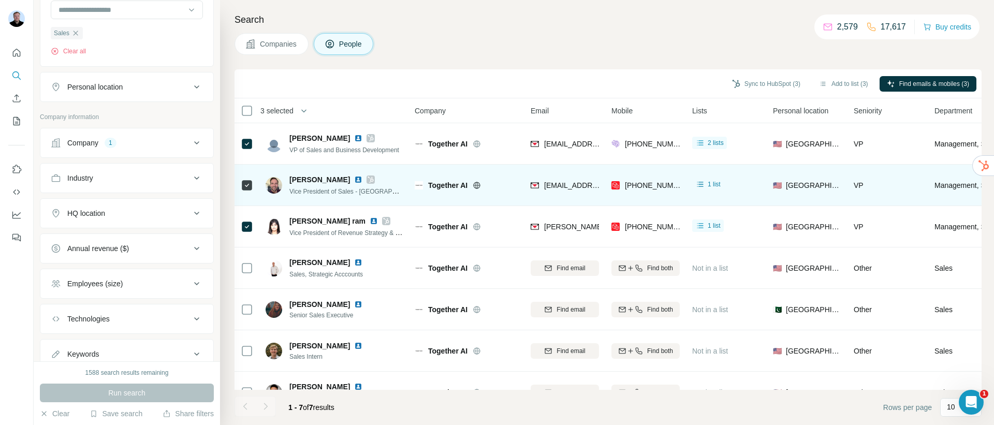
click at [354, 178] on img at bounding box center [358, 180] width 8 height 8
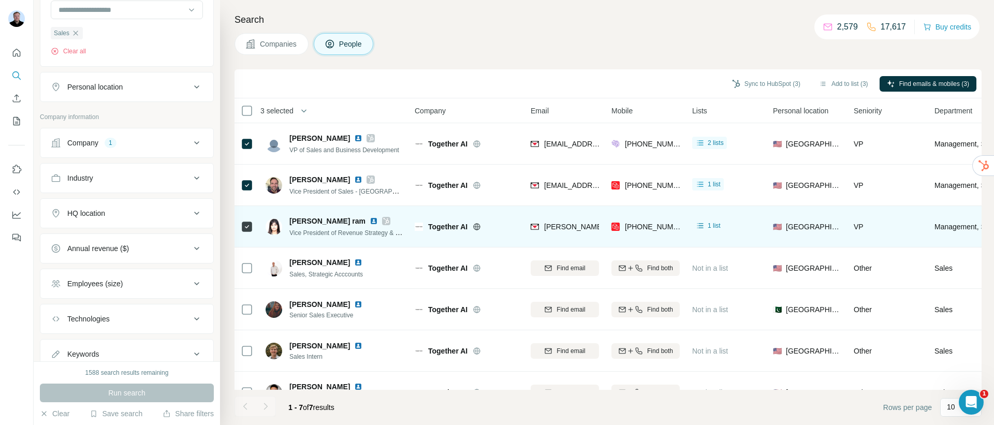
click at [370, 222] on img at bounding box center [374, 221] width 8 height 8
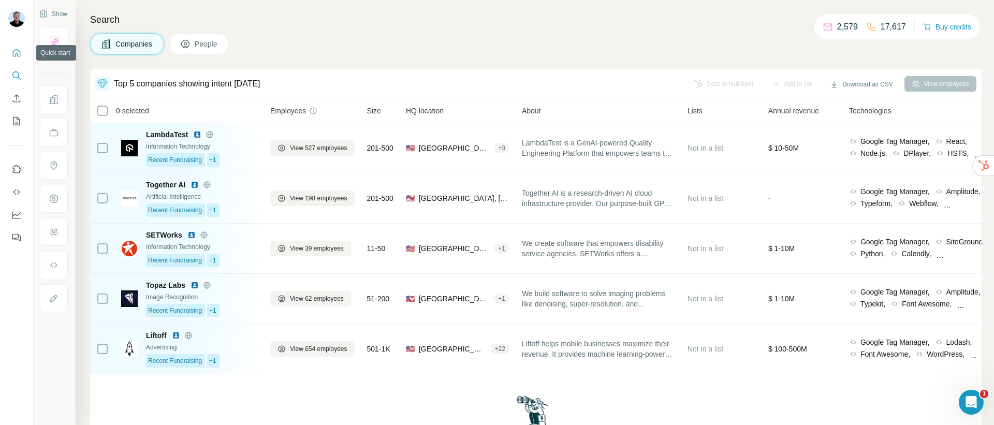
click at [19, 50] on icon "Quick start" at bounding box center [16, 53] width 10 height 10
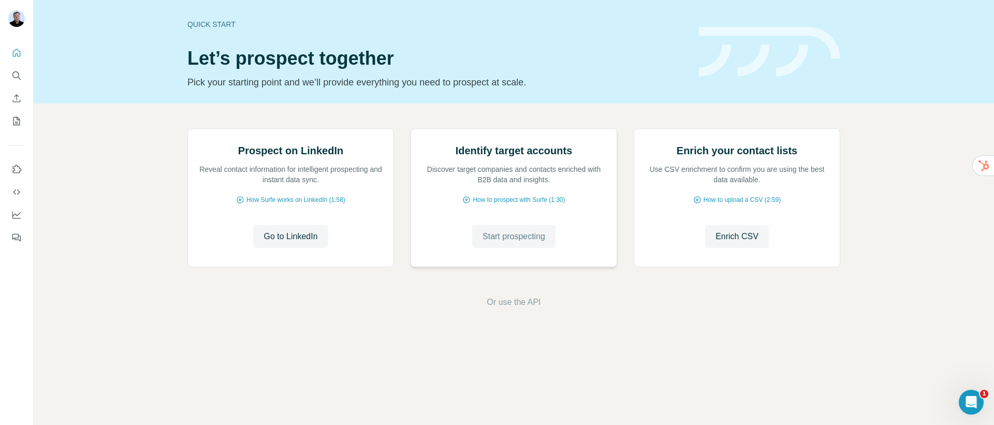
click at [506, 248] on button "Start prospecting" at bounding box center [513, 236] width 83 height 23
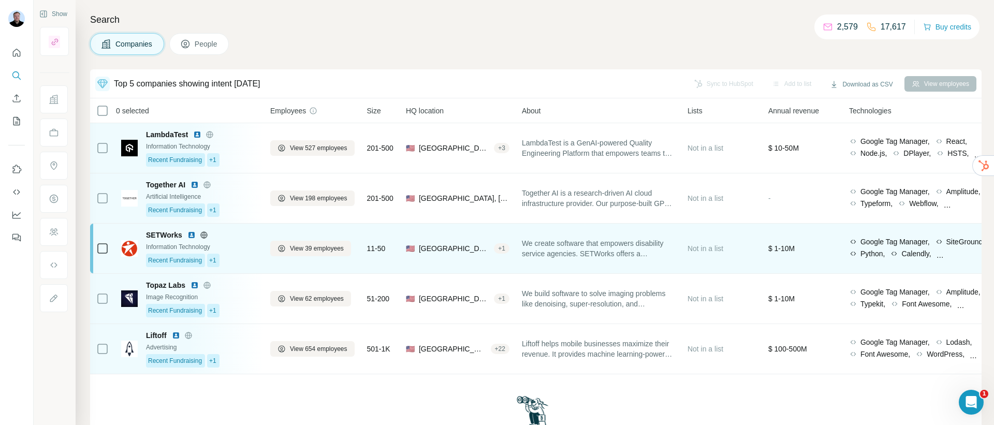
click at [193, 236] on img at bounding box center [191, 235] width 8 height 8
click at [312, 251] on span "View 39 employees" at bounding box center [317, 248] width 54 height 9
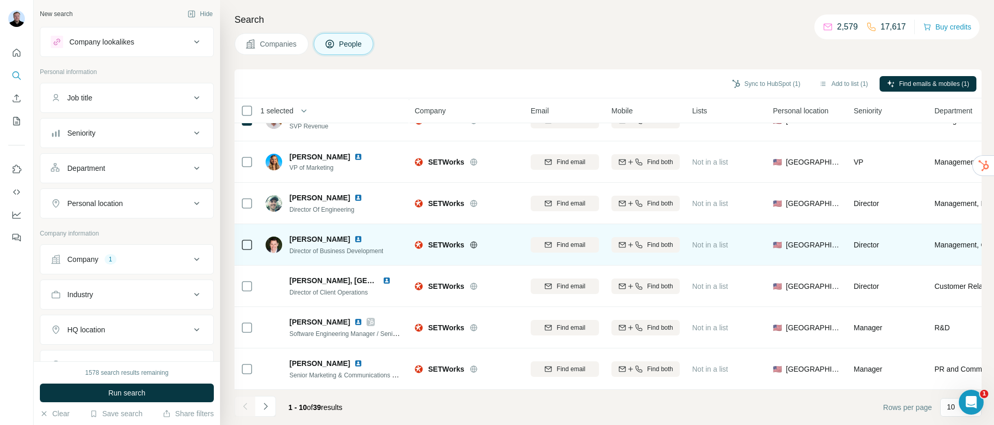
scroll to position [153, 0]
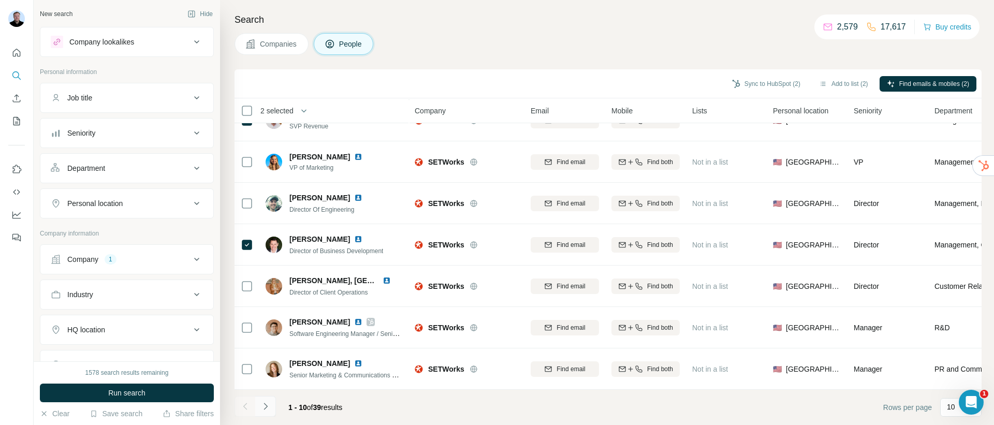
click at [268, 412] on button "Navigate to next page" at bounding box center [265, 406] width 21 height 21
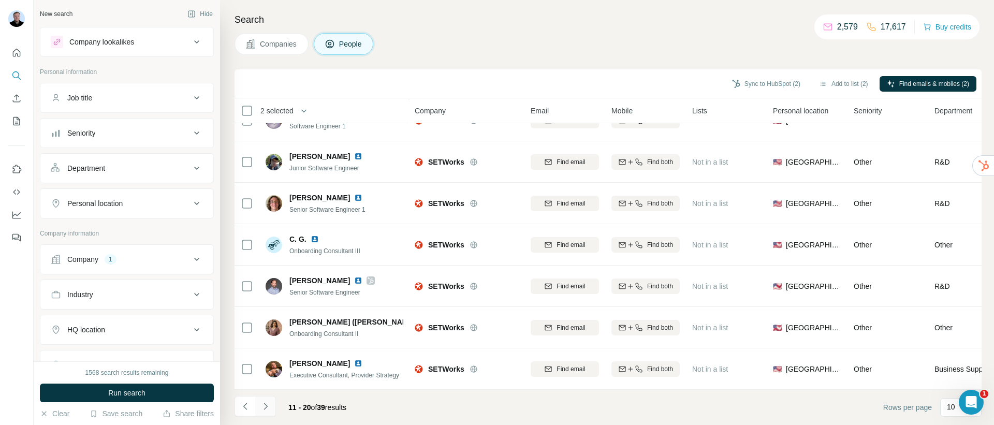
click at [267, 407] on icon "Navigate to next page" at bounding box center [265, 406] width 10 height 10
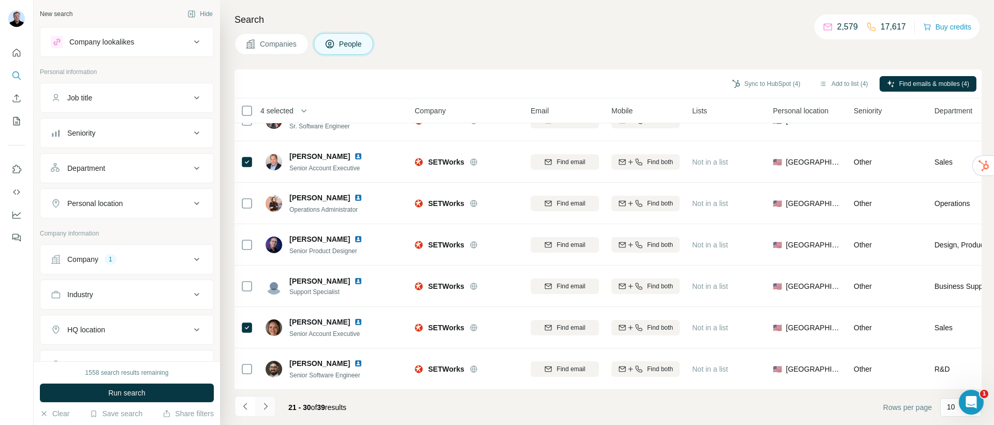
click at [268, 407] on icon "Navigate to next page" at bounding box center [265, 406] width 10 height 10
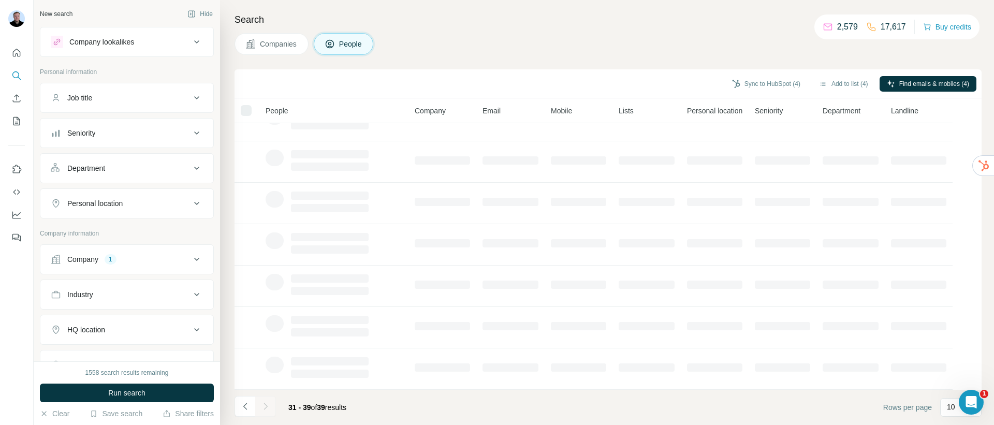
scroll to position [112, 0]
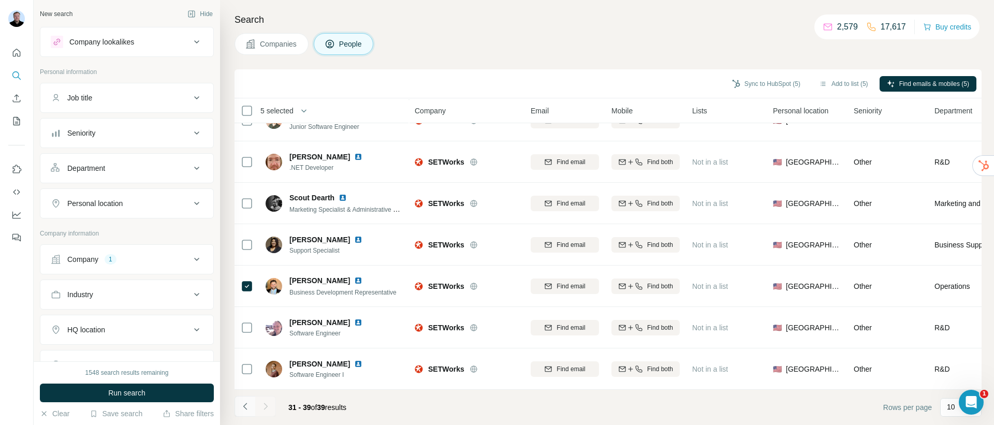
click at [247, 407] on icon "Navigate to previous page" at bounding box center [245, 406] width 10 height 10
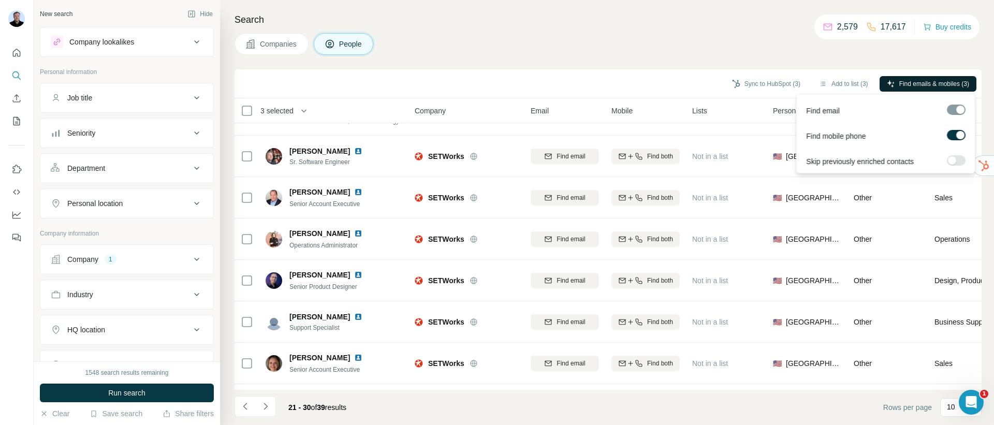
click at [902, 85] on span "Find emails & mobiles (3)" at bounding box center [935, 83] width 70 height 9
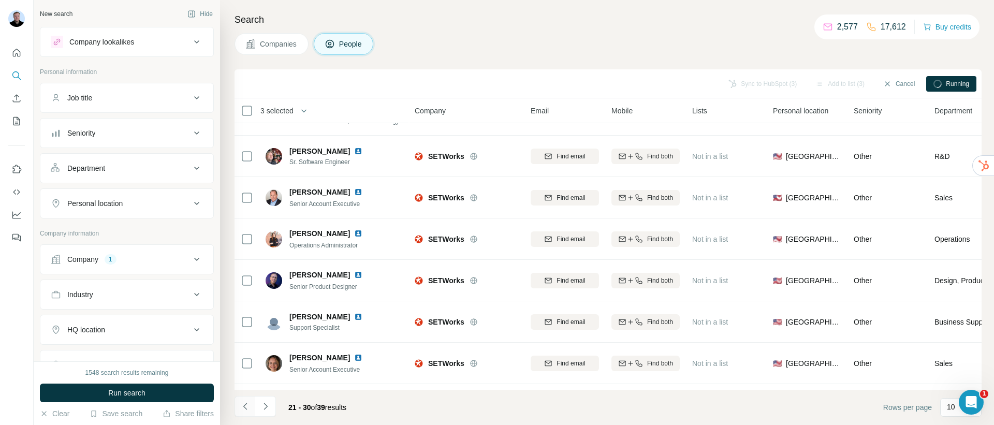
click at [247, 408] on icon "Navigate to previous page" at bounding box center [245, 406] width 10 height 10
click at [247, 409] on icon "Navigate to previous page" at bounding box center [245, 406] width 10 height 10
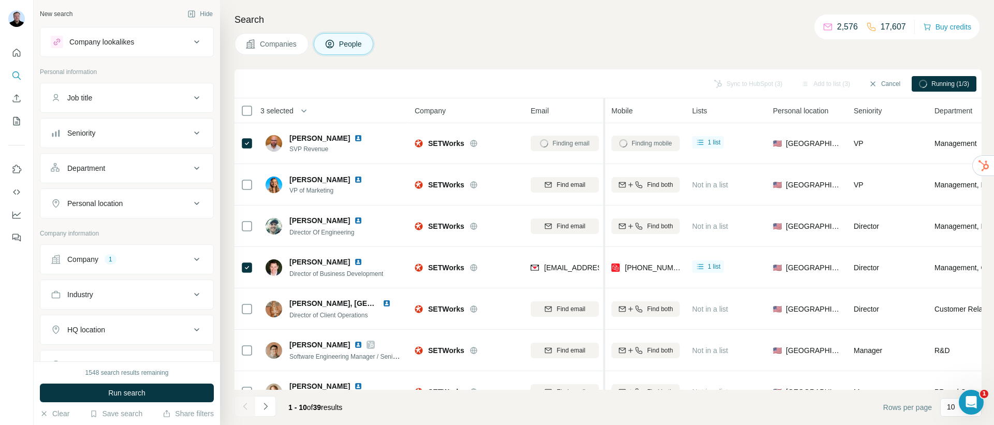
scroll to position [153, 0]
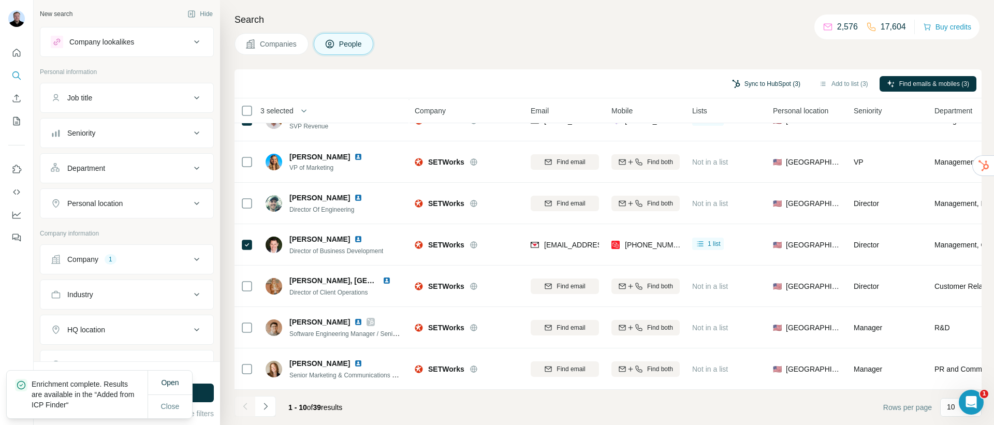
click at [776, 84] on button "Sync to HubSpot (3)" at bounding box center [766, 84] width 83 height 16
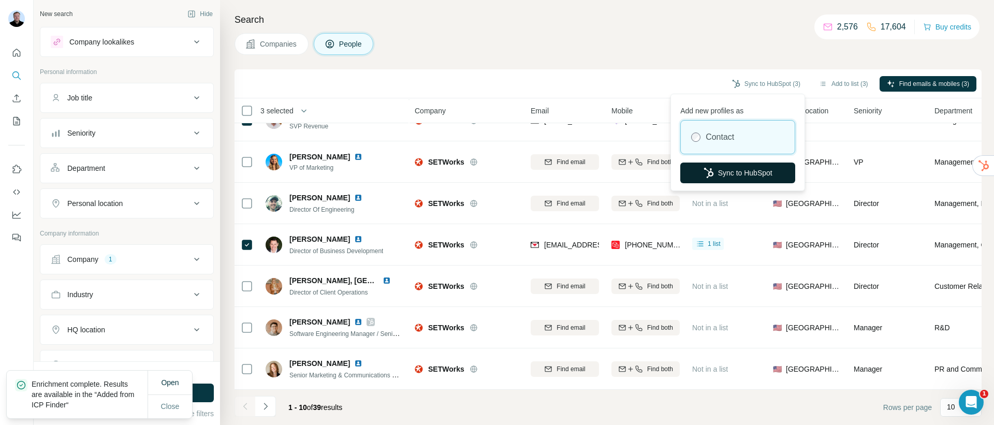
click at [732, 170] on button "Sync to HubSpot" at bounding box center [737, 173] width 115 height 21
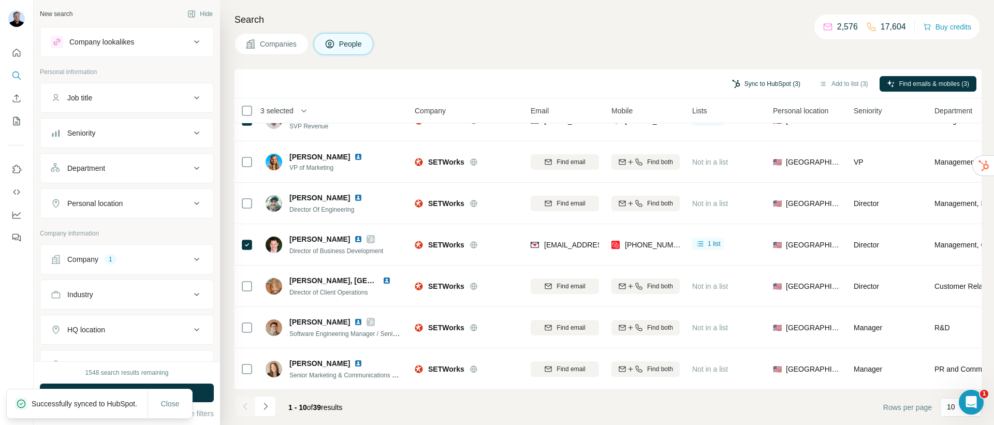
click at [730, 84] on button "Sync to HubSpot (3)" at bounding box center [766, 84] width 83 height 16
click at [631, 48] on div "Companies People" at bounding box center [608, 44] width 747 height 22
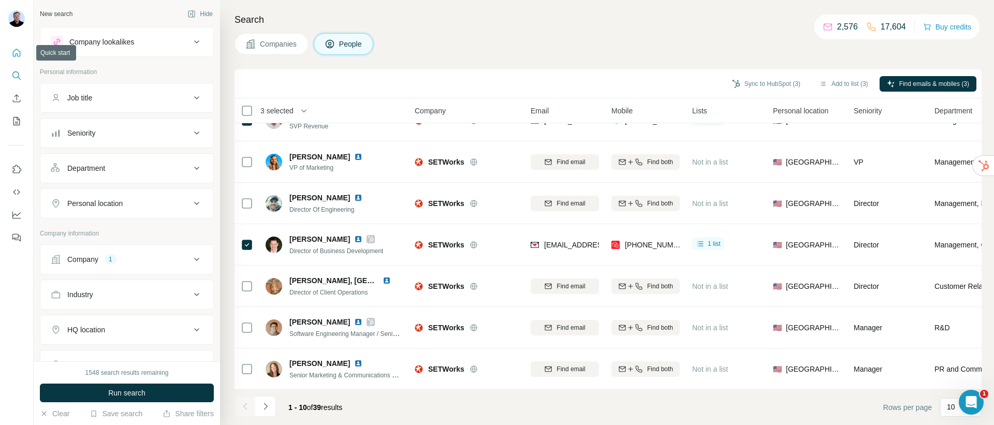
click at [21, 54] on icon "Quick start" at bounding box center [16, 53] width 10 height 10
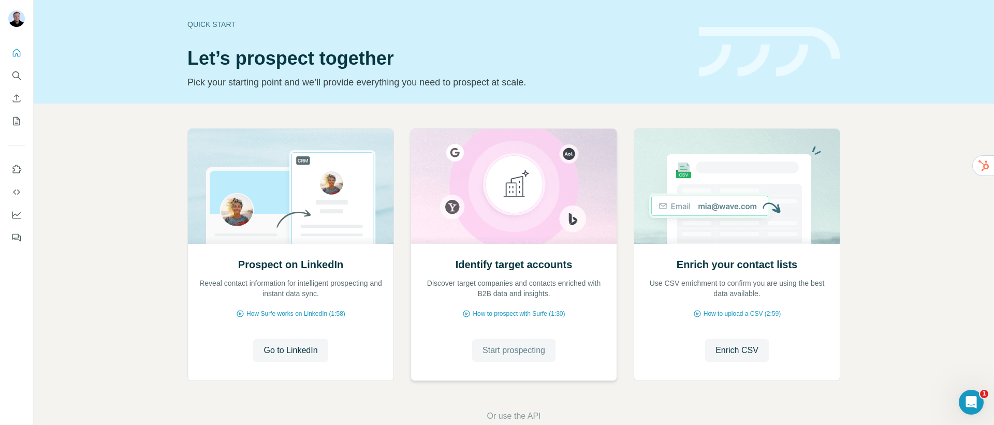
click at [487, 350] on span "Start prospecting" at bounding box center [514, 350] width 63 height 12
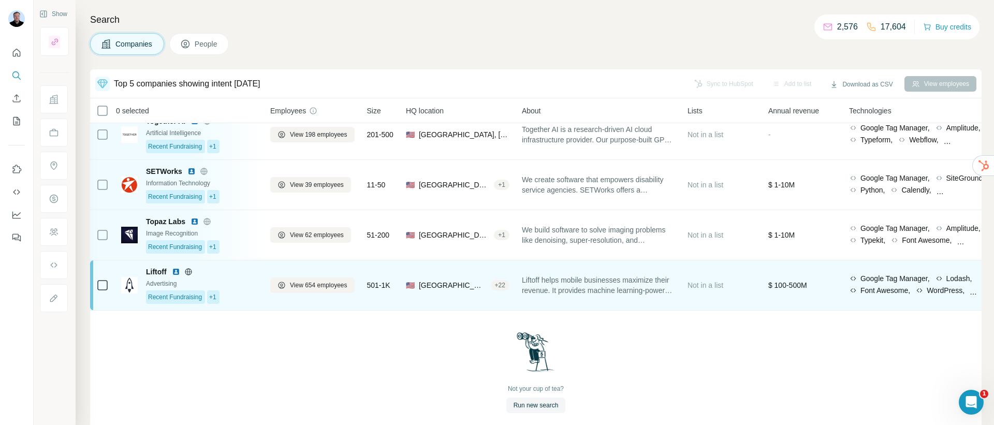
scroll to position [73, 0]
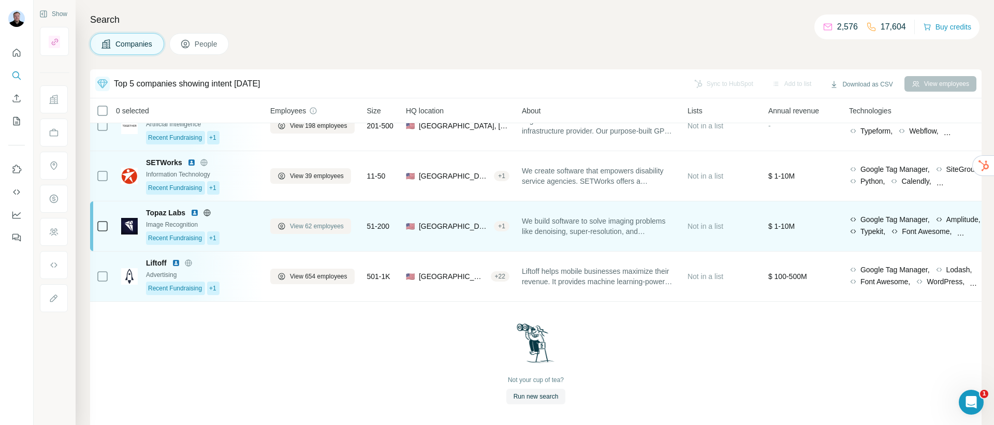
click at [331, 228] on span "View 62 employees" at bounding box center [317, 226] width 54 height 9
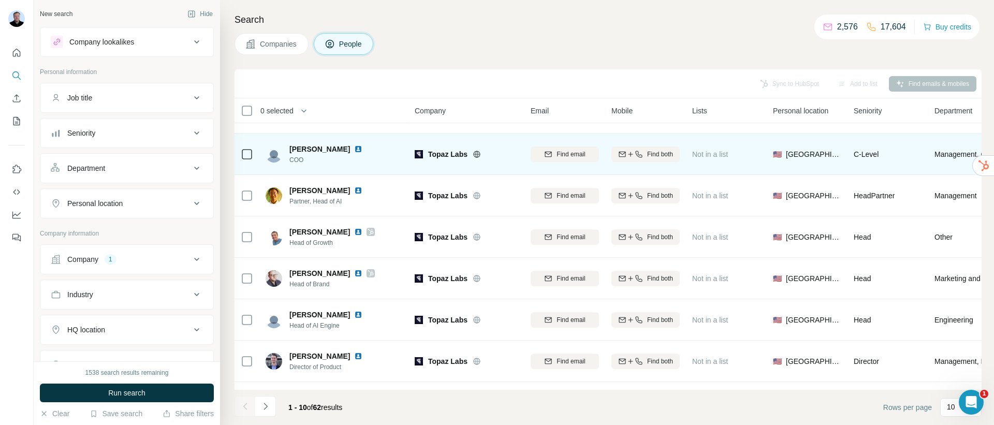
click at [354, 150] on img at bounding box center [358, 149] width 8 height 8
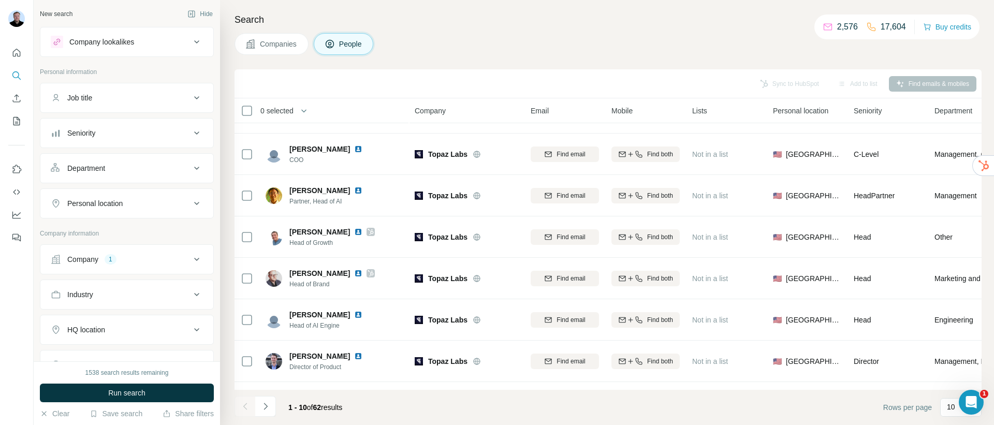
click at [156, 170] on div "Department" at bounding box center [121, 168] width 140 height 10
click at [140, 204] on div at bounding box center [127, 195] width 152 height 21
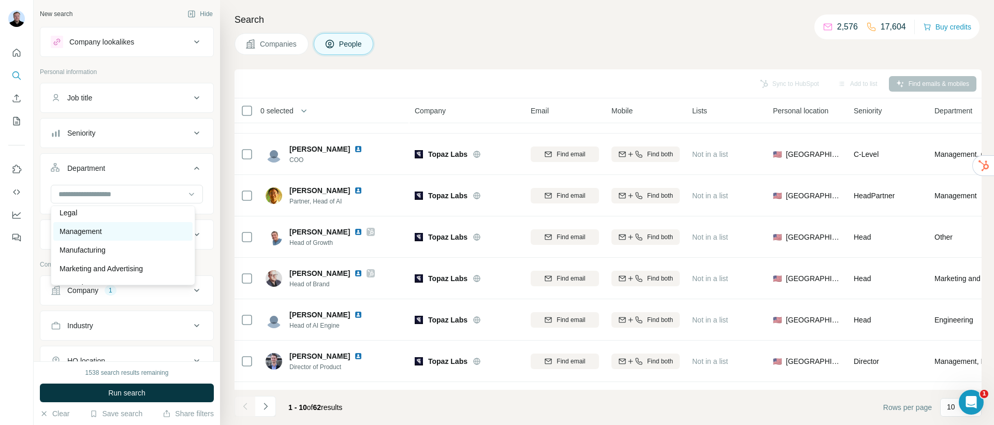
scroll to position [373, 0]
click at [117, 239] on div "Sales" at bounding box center [123, 236] width 127 height 10
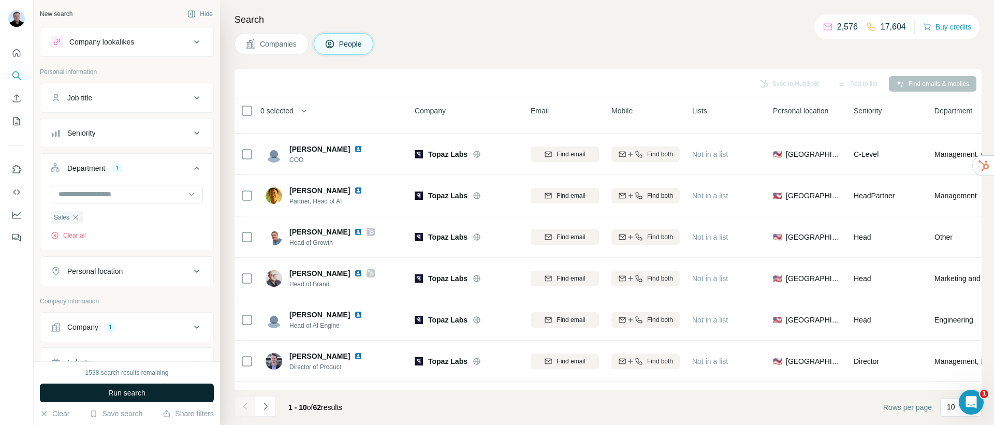
click at [112, 394] on span "Run search" at bounding box center [126, 393] width 37 height 10
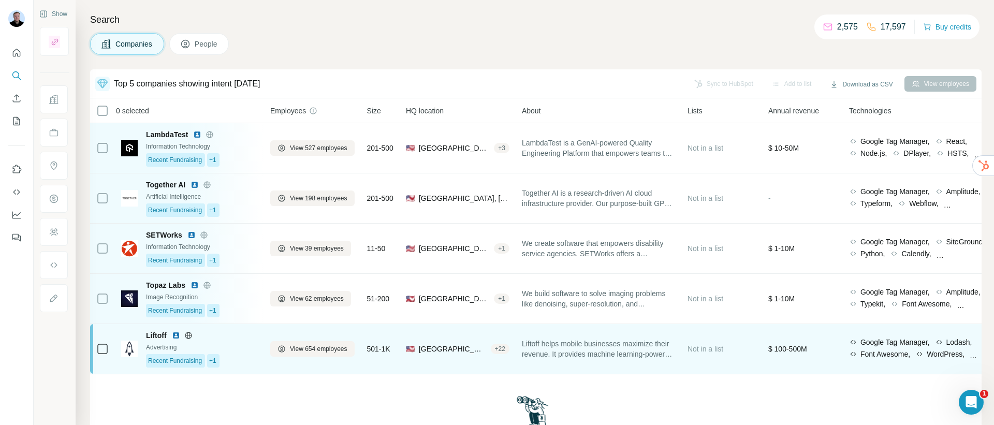
click at [177, 339] on img at bounding box center [176, 335] width 8 height 8
click at [342, 350] on span "View 654 employees" at bounding box center [318, 348] width 57 height 9
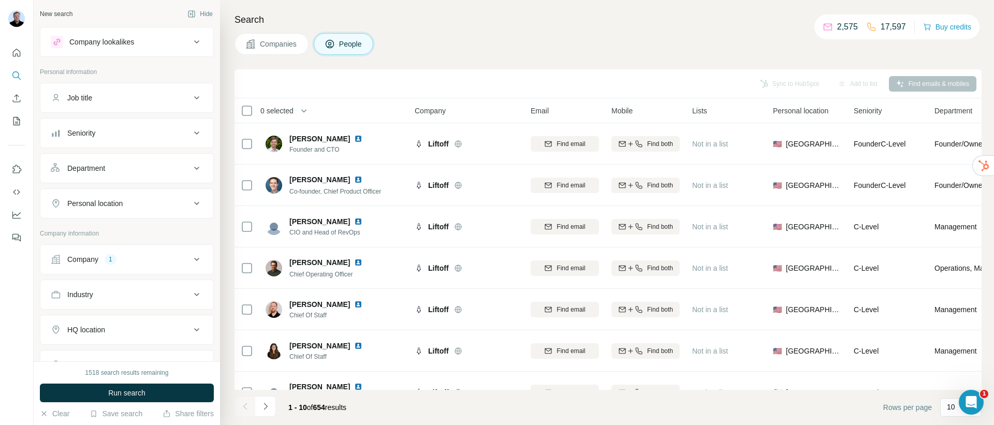
click at [139, 167] on div "Department" at bounding box center [121, 168] width 140 height 10
click at [115, 193] on input at bounding box center [121, 194] width 128 height 11
click at [116, 227] on div "Sales" at bounding box center [122, 236] width 139 height 19
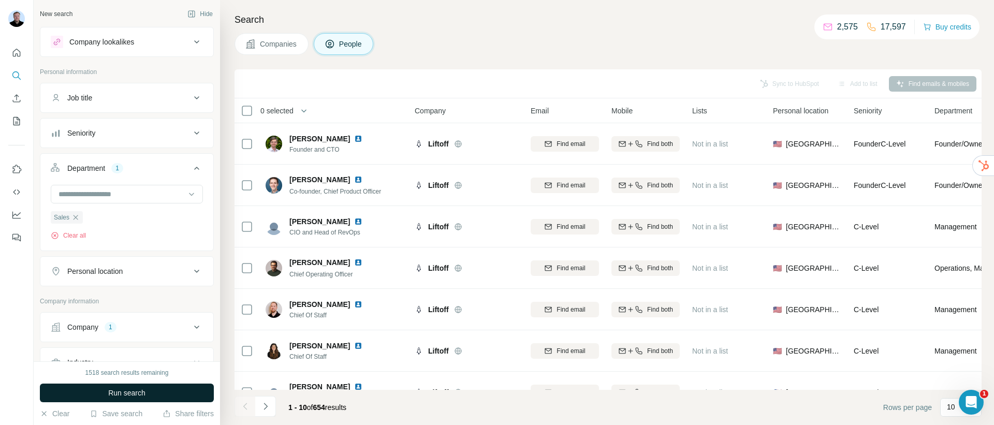
click at [129, 393] on span "Run search" at bounding box center [126, 393] width 37 height 10
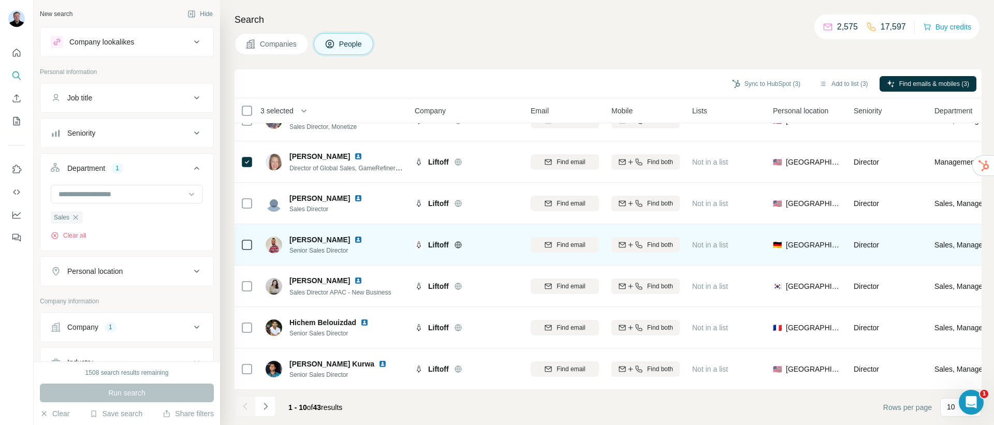
scroll to position [153, 0]
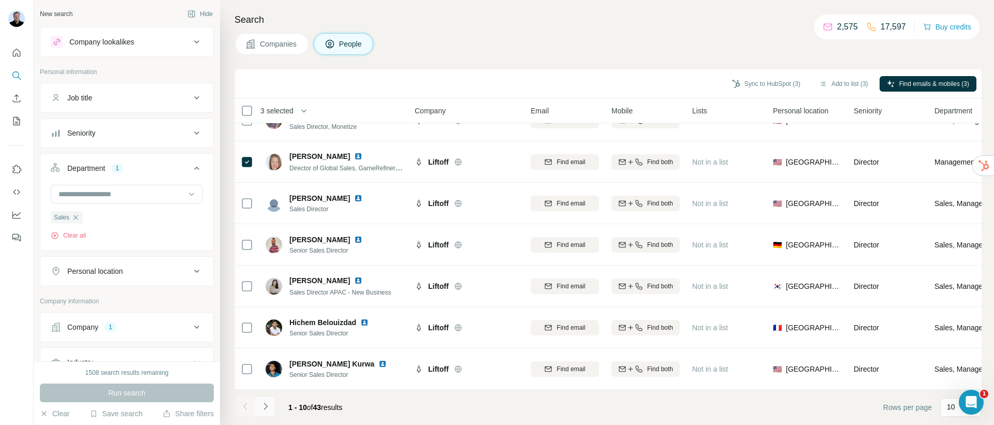
click at [267, 408] on icon "Navigate to next page" at bounding box center [265, 406] width 10 height 10
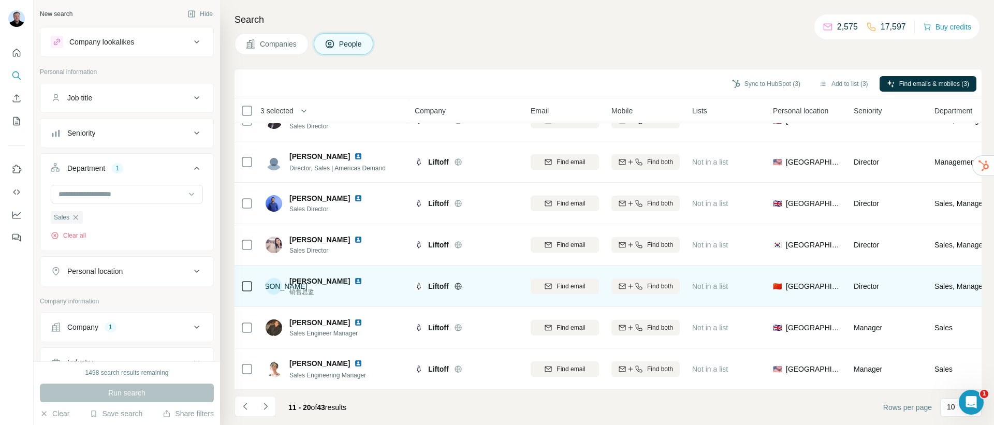
click at [354, 277] on div at bounding box center [364, 281] width 21 height 8
click at [354, 278] on img at bounding box center [358, 281] width 8 height 8
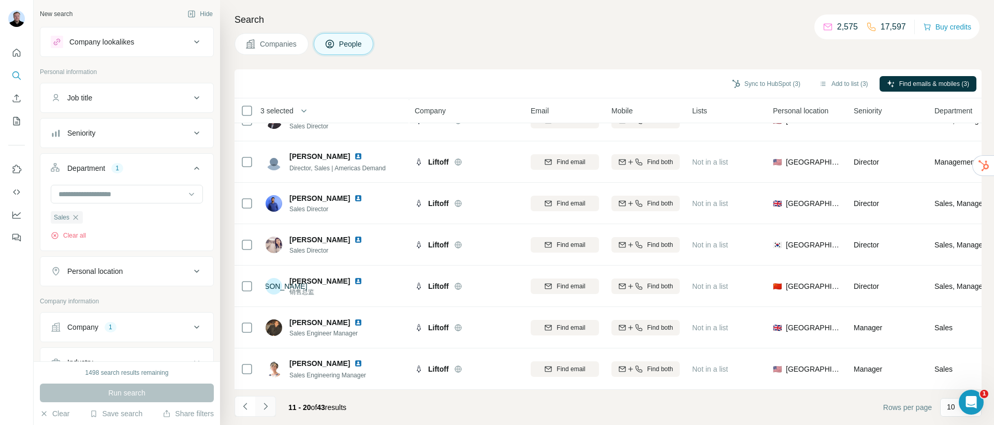
click at [264, 412] on button "Navigate to next page" at bounding box center [265, 406] width 21 height 21
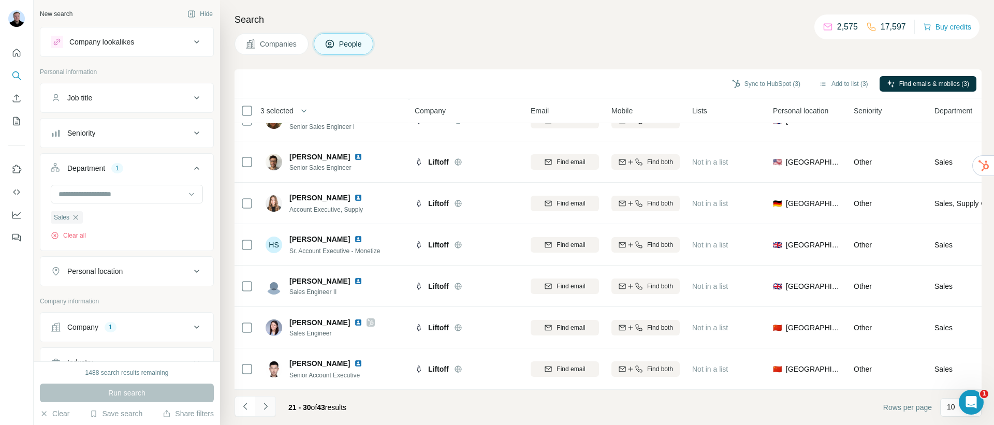
click at [264, 405] on icon "Navigate to next page" at bounding box center [265, 406] width 10 height 10
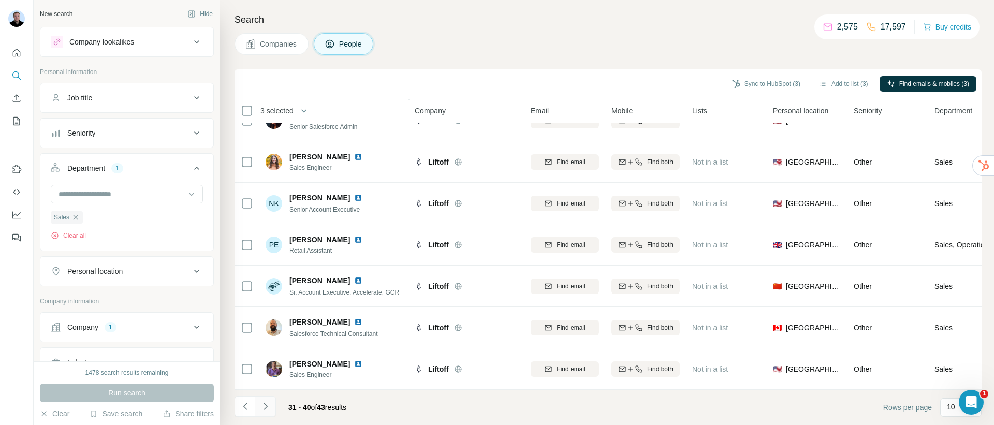
click at [268, 409] on icon "Navigate to next page" at bounding box center [265, 406] width 10 height 10
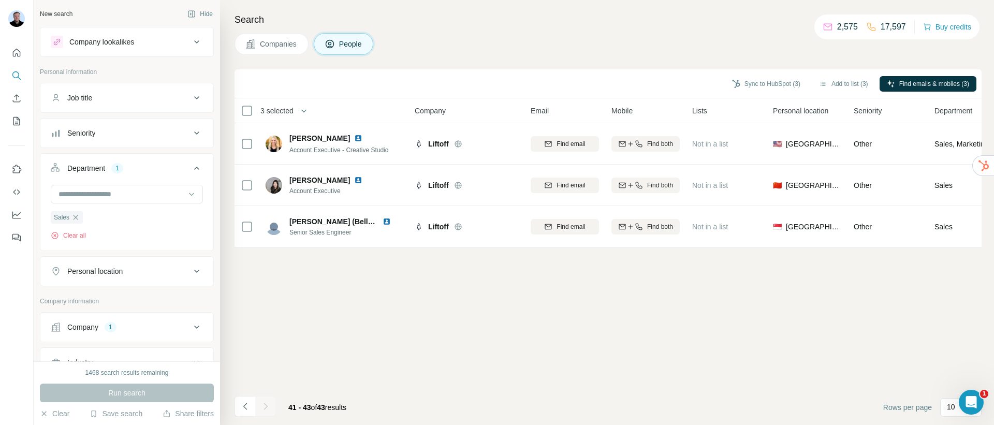
scroll to position [0, 0]
click at [251, 409] on button "Navigate to previous page" at bounding box center [245, 406] width 21 height 21
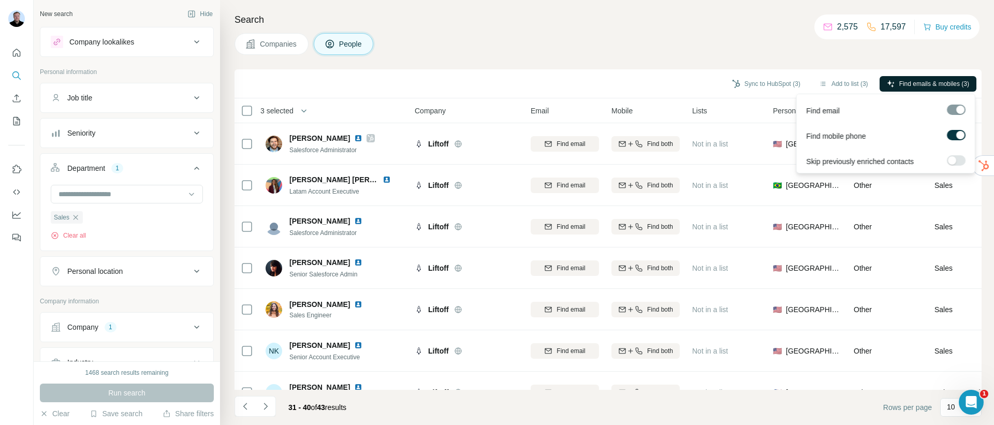
click at [920, 83] on span "Find emails & mobiles (3)" at bounding box center [935, 83] width 70 height 9
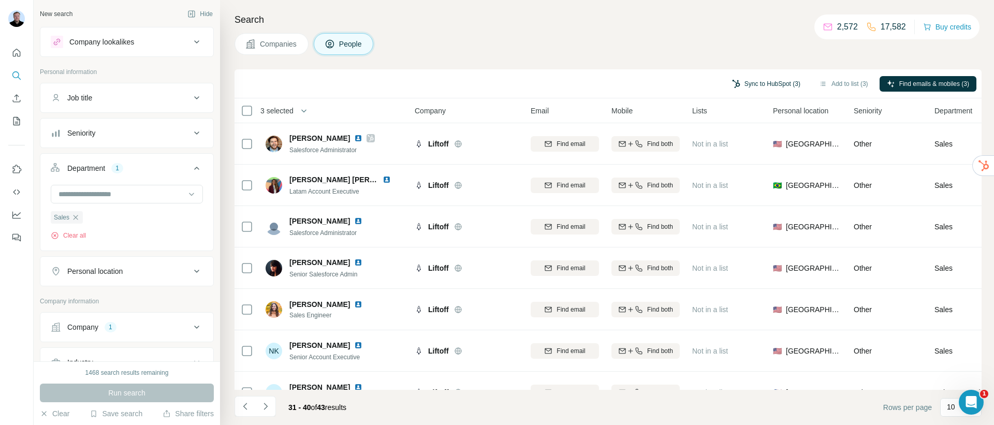
click at [771, 83] on button "Sync to HubSpot (3)" at bounding box center [766, 84] width 83 height 16
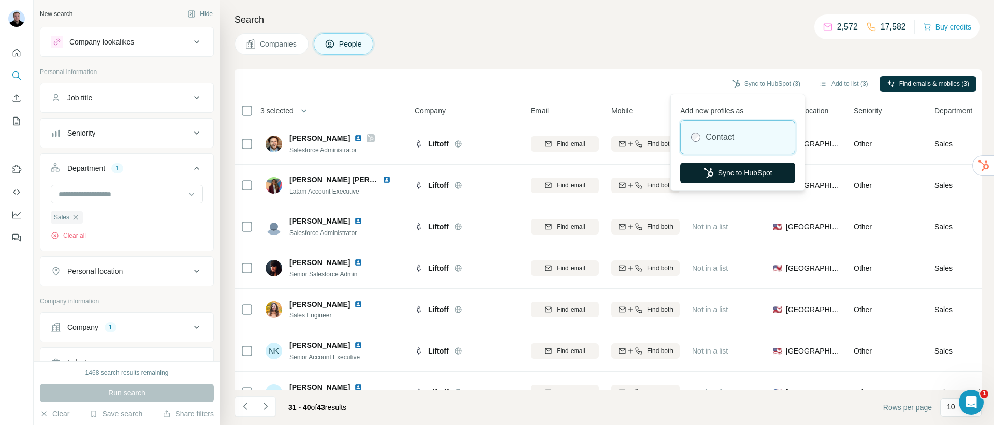
click at [735, 170] on button "Sync to HubSpot" at bounding box center [737, 173] width 115 height 21
